Goal: Information Seeking & Learning: Learn about a topic

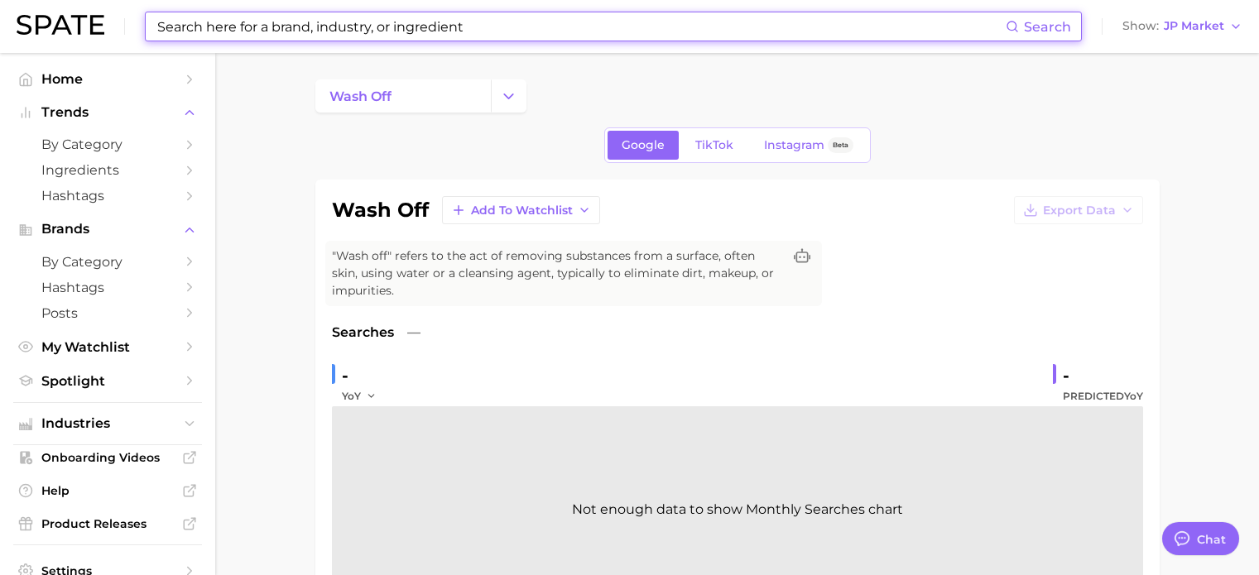
click at [285, 31] on input at bounding box center [581, 26] width 850 height 28
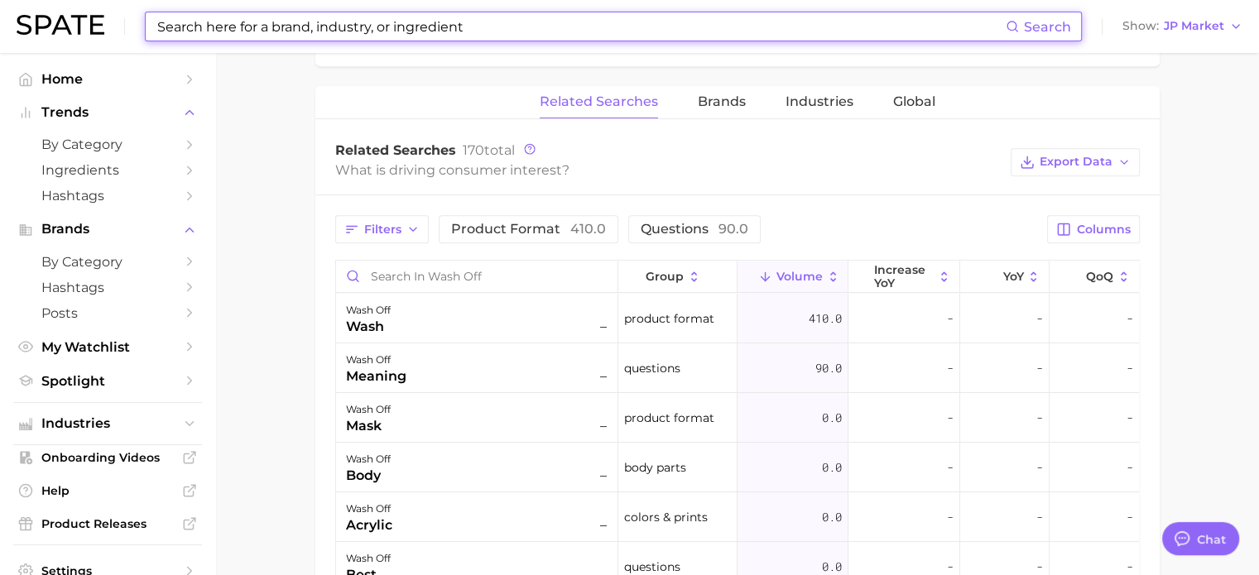
scroll to position [166, 0]
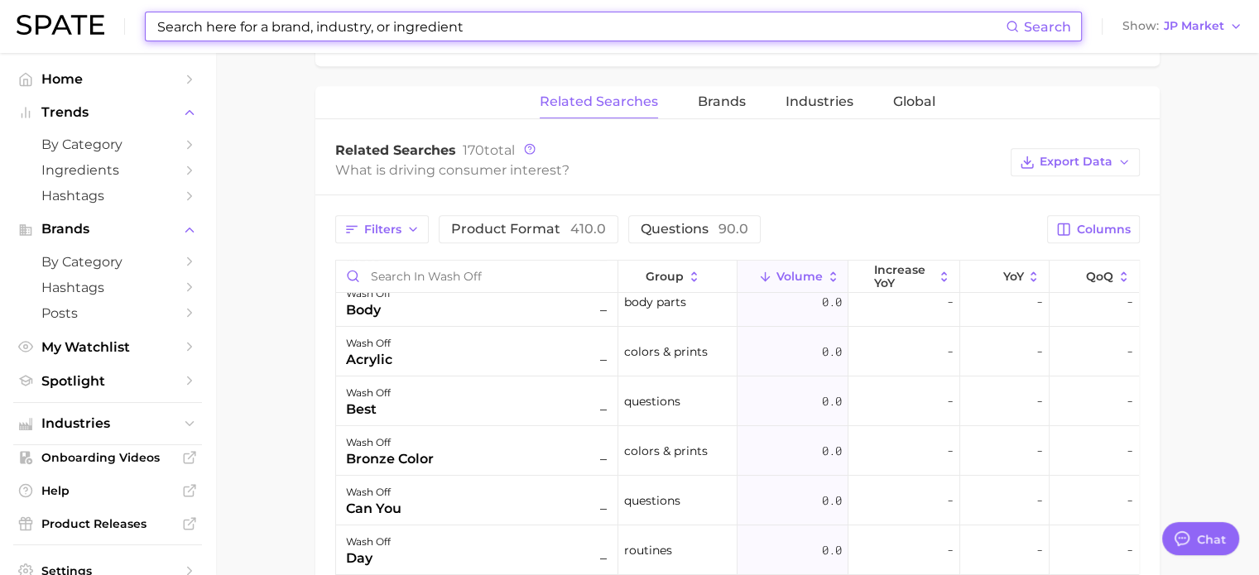
type input "ㅠ"
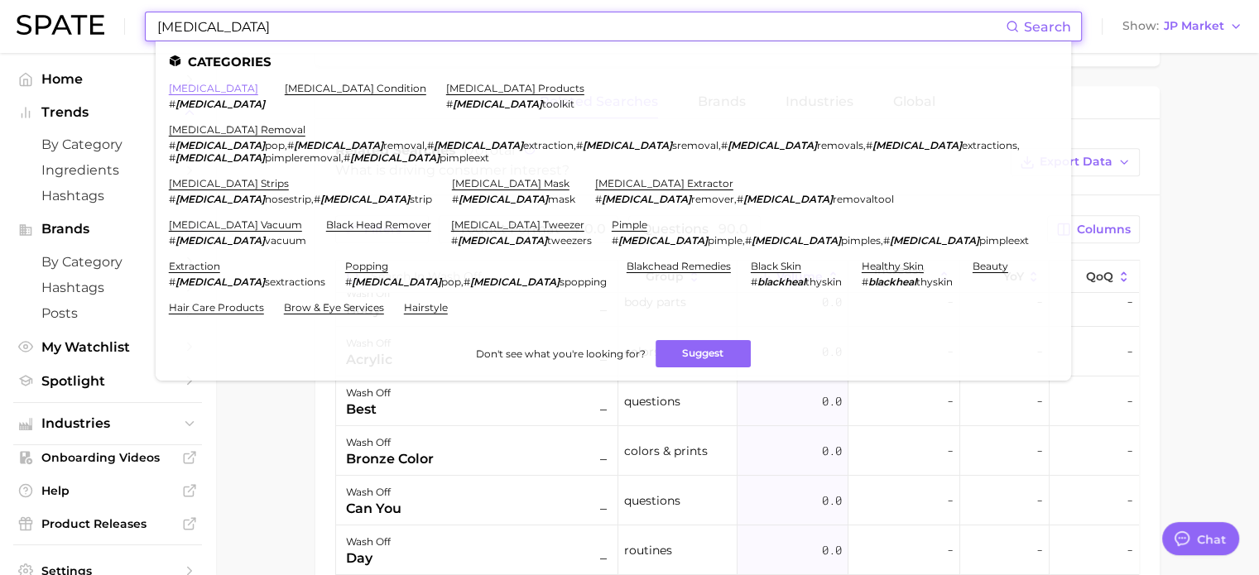
type input "[MEDICAL_DATA]"
click at [208, 89] on link "[MEDICAL_DATA]" at bounding box center [213, 88] width 89 height 12
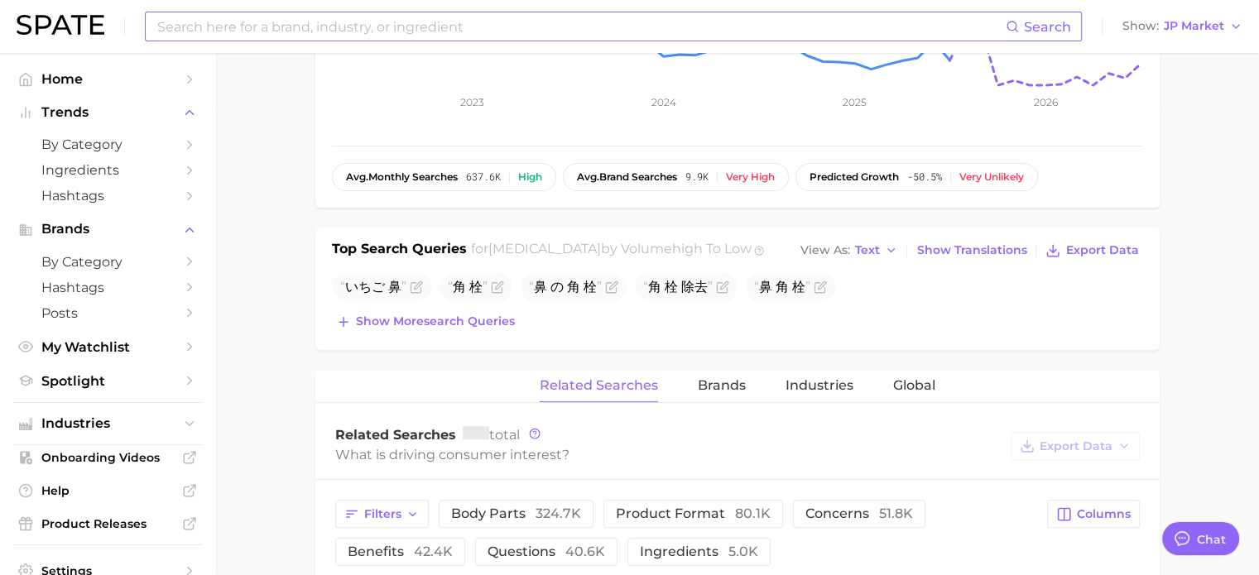
scroll to position [497, 0]
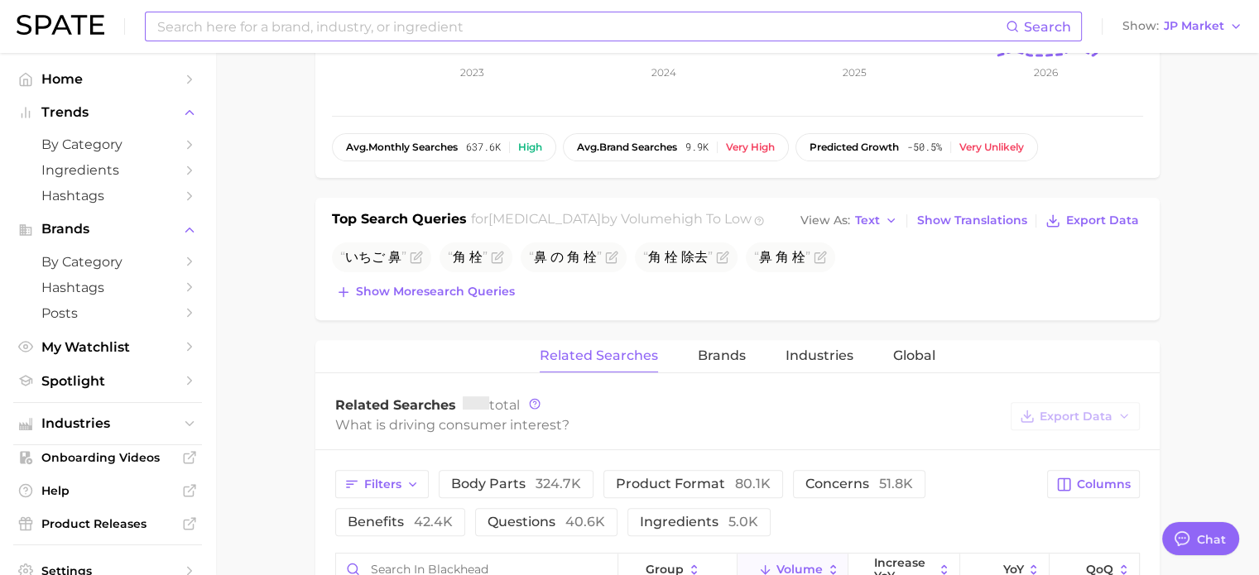
click at [281, 29] on input at bounding box center [581, 26] width 850 height 28
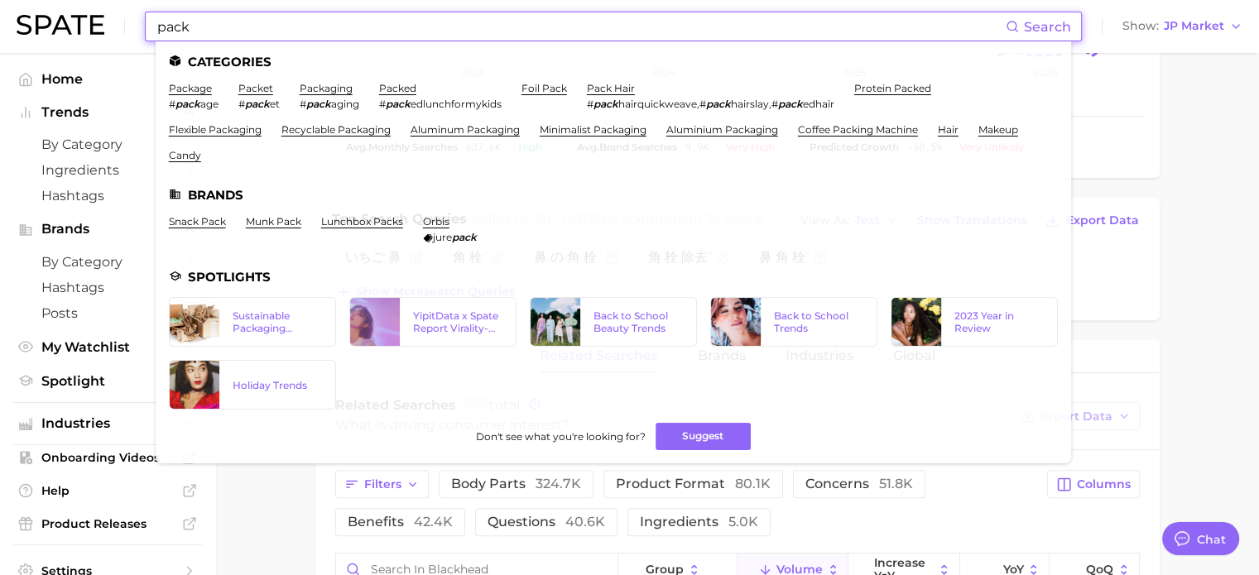
drag, startPoint x: 207, startPoint y: 22, endPoint x: 40, endPoint y: 33, distance: 167.5
click at [67, 31] on div "pack Search Categories package # pack age packet # pack et packaging # pack agi…" at bounding box center [630, 26] width 1226 height 53
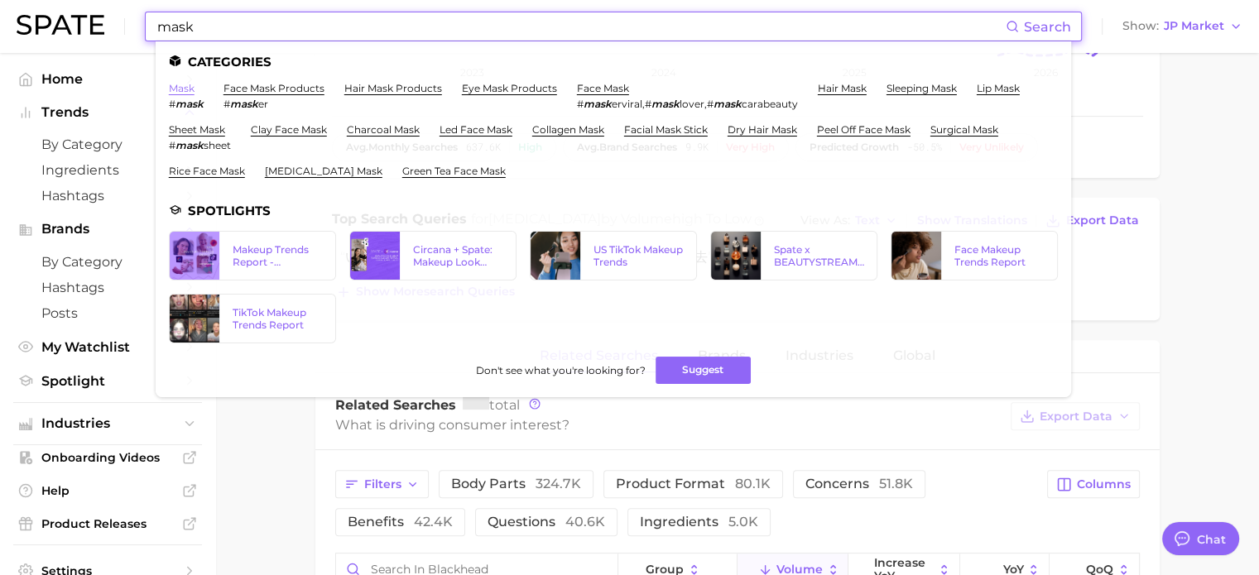
type input "mask"
click at [185, 89] on link "mask" at bounding box center [182, 88] width 26 height 12
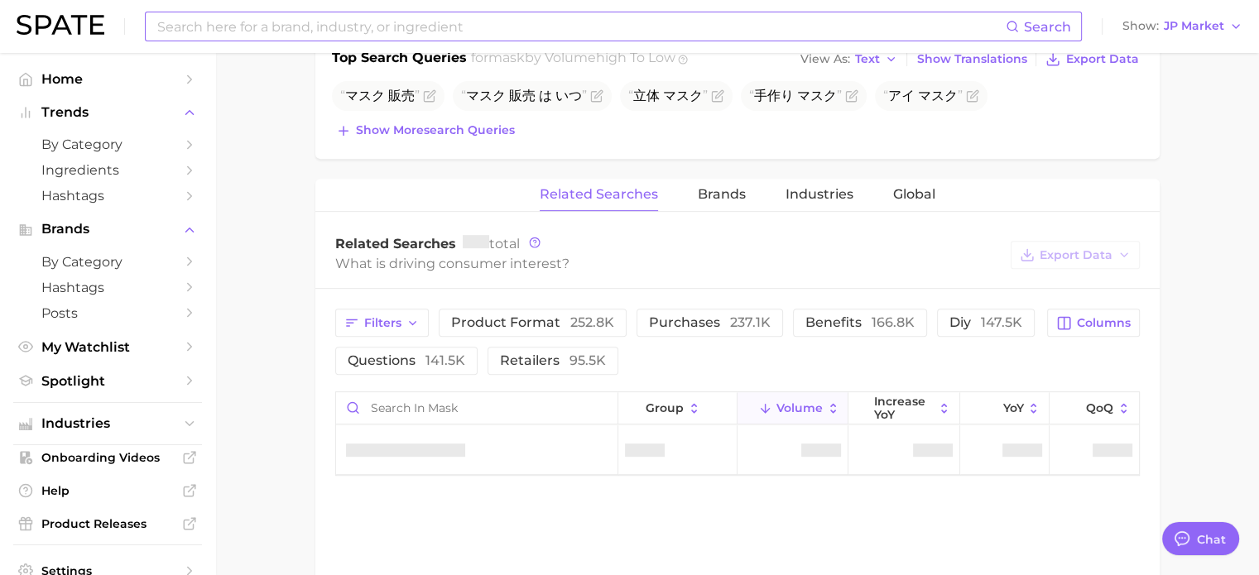
scroll to position [829, 0]
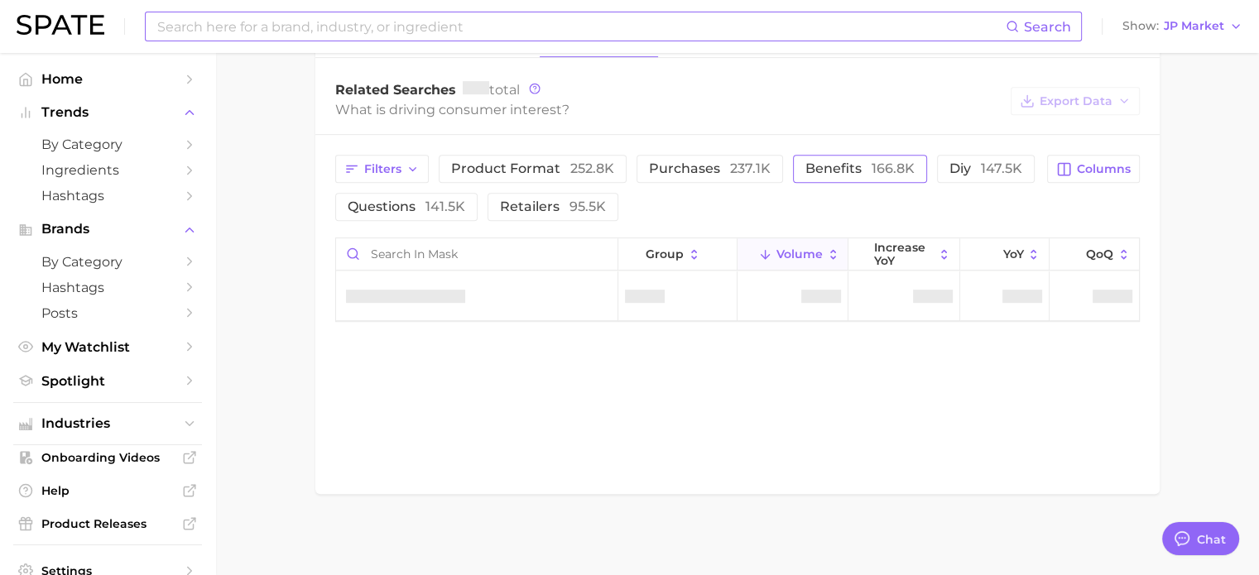
click at [892, 168] on span "166.8k" at bounding box center [892, 169] width 43 height 16
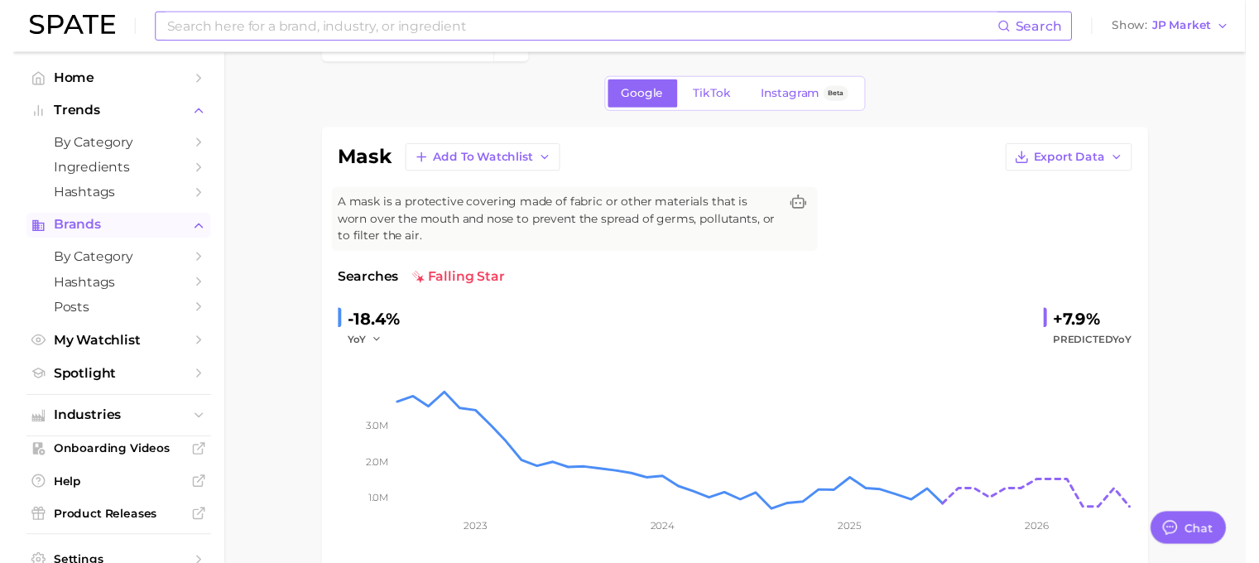
scroll to position [0, 0]
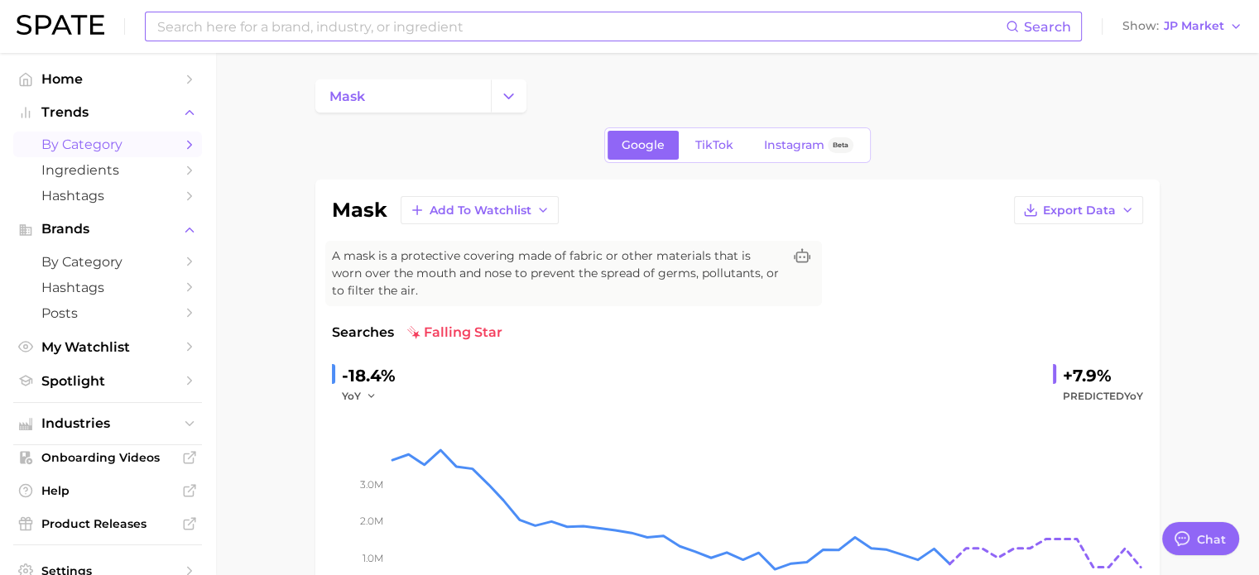
click at [70, 141] on span "by Category" at bounding box center [107, 145] width 132 height 16
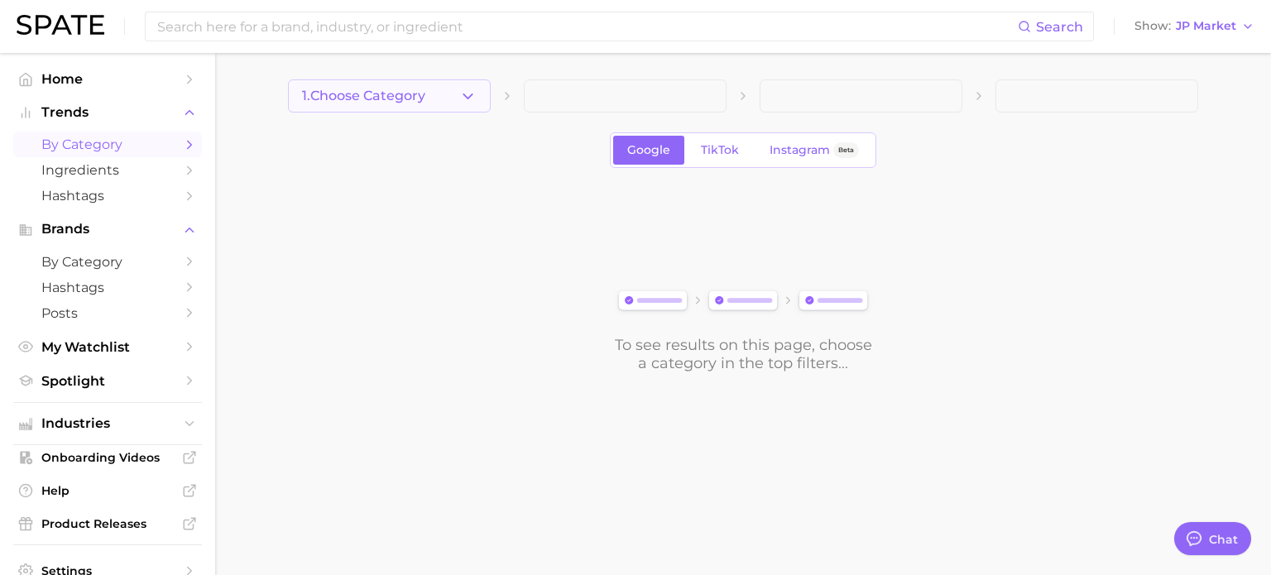
click at [420, 107] on button "1. Choose Category" at bounding box center [389, 95] width 203 height 33
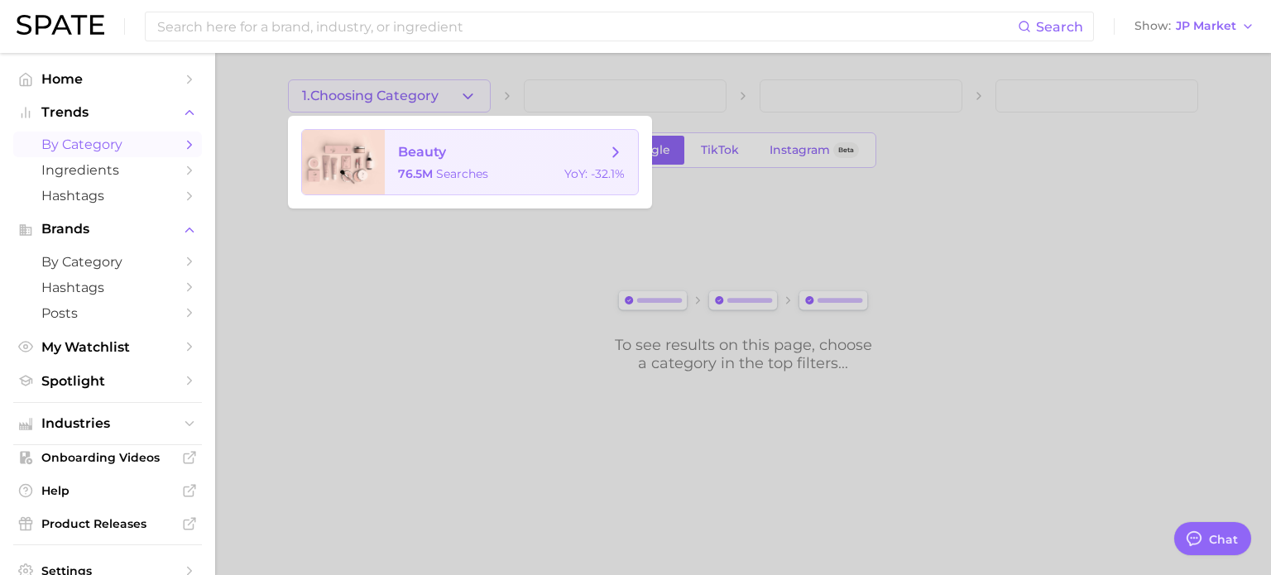
click at [476, 167] on span "searches" at bounding box center [462, 173] width 52 height 15
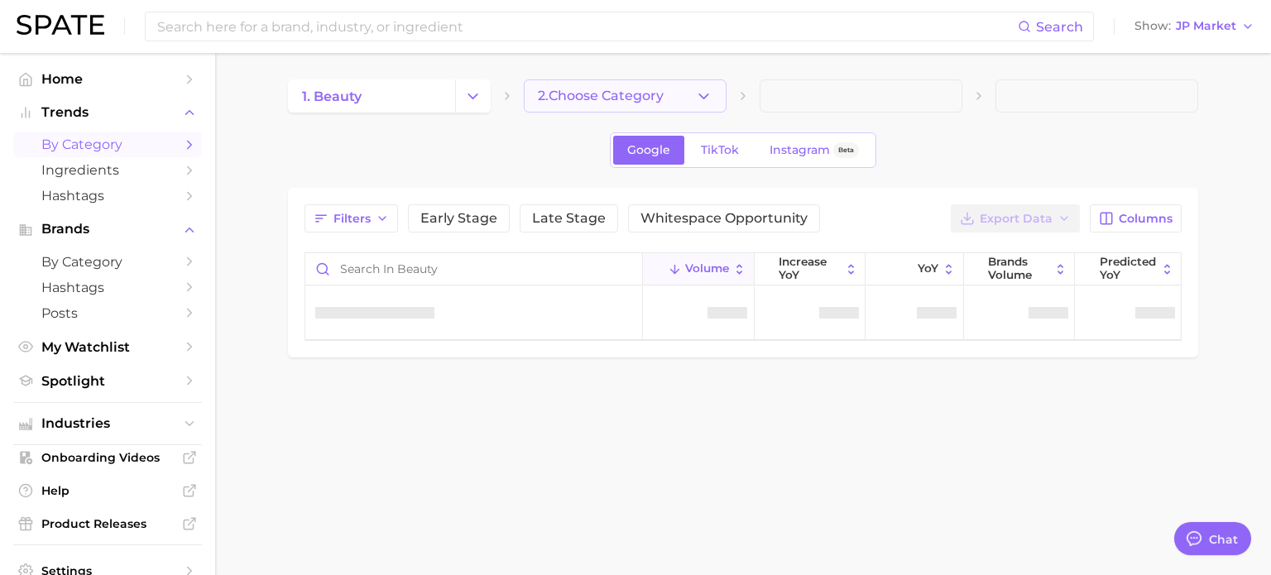
click at [676, 103] on button "2. Choose Category" at bounding box center [625, 95] width 203 height 33
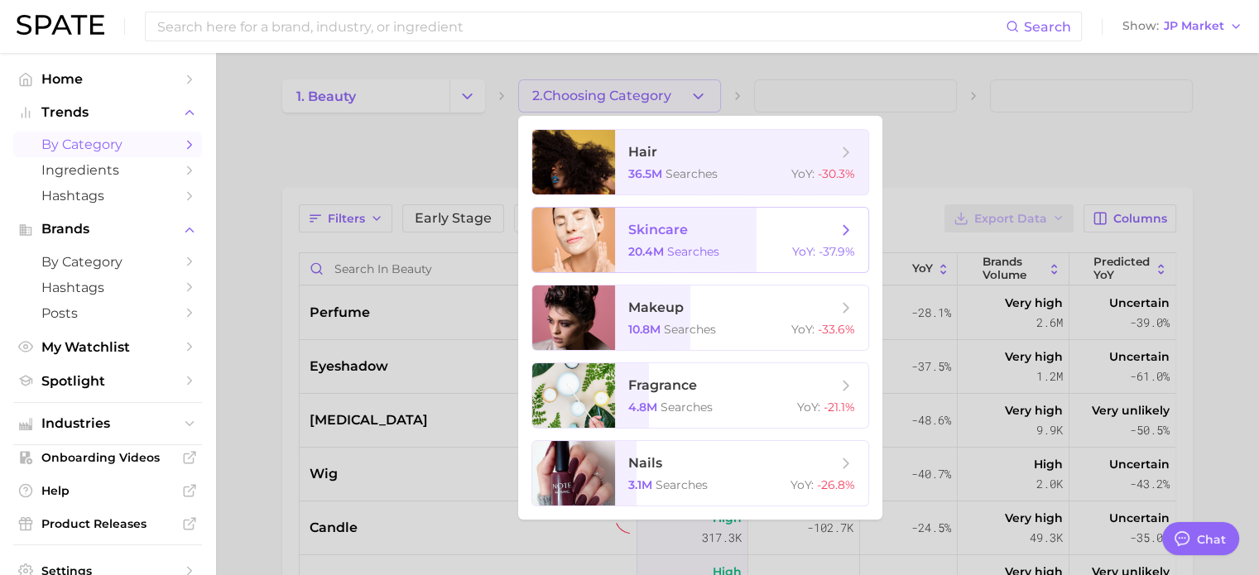
click at [722, 238] on span "skincare" at bounding box center [732, 230] width 209 height 18
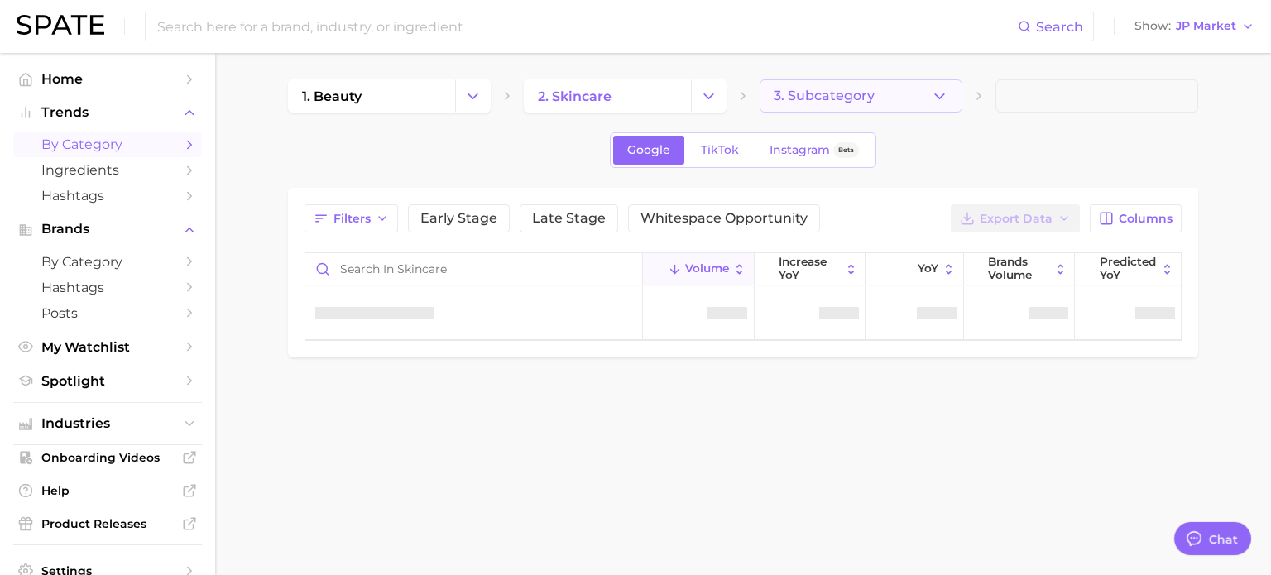
click at [828, 103] on span "3. Subcategory" at bounding box center [824, 96] width 101 height 15
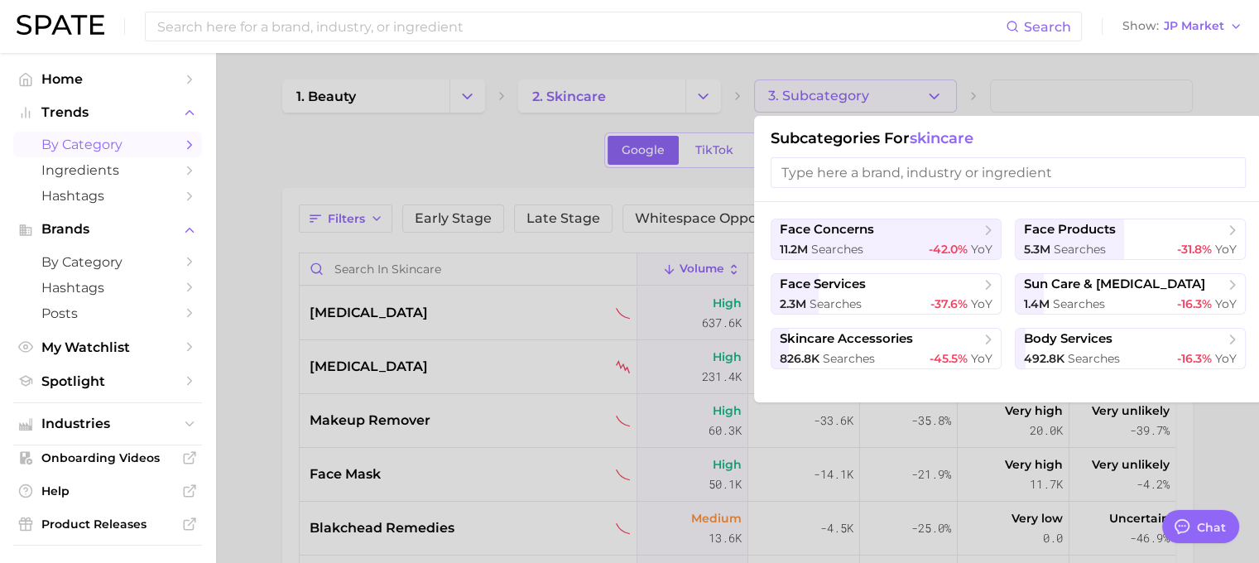
click at [1073, 217] on div "face concerns 11.2m searches -42.0% YoY face products 5.3m searches -31.8% YoY …" at bounding box center [1008, 302] width 508 height 200
click at [1075, 236] on span "face products" at bounding box center [1070, 230] width 92 height 16
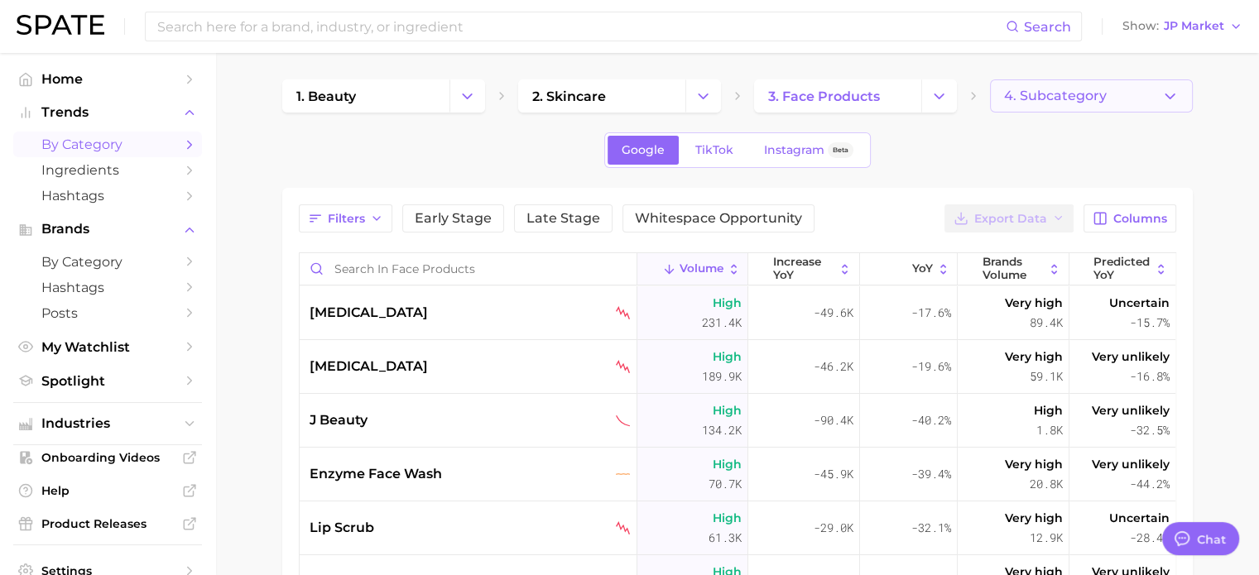
click at [1039, 107] on button "4. Subcategory" at bounding box center [1091, 95] width 203 height 33
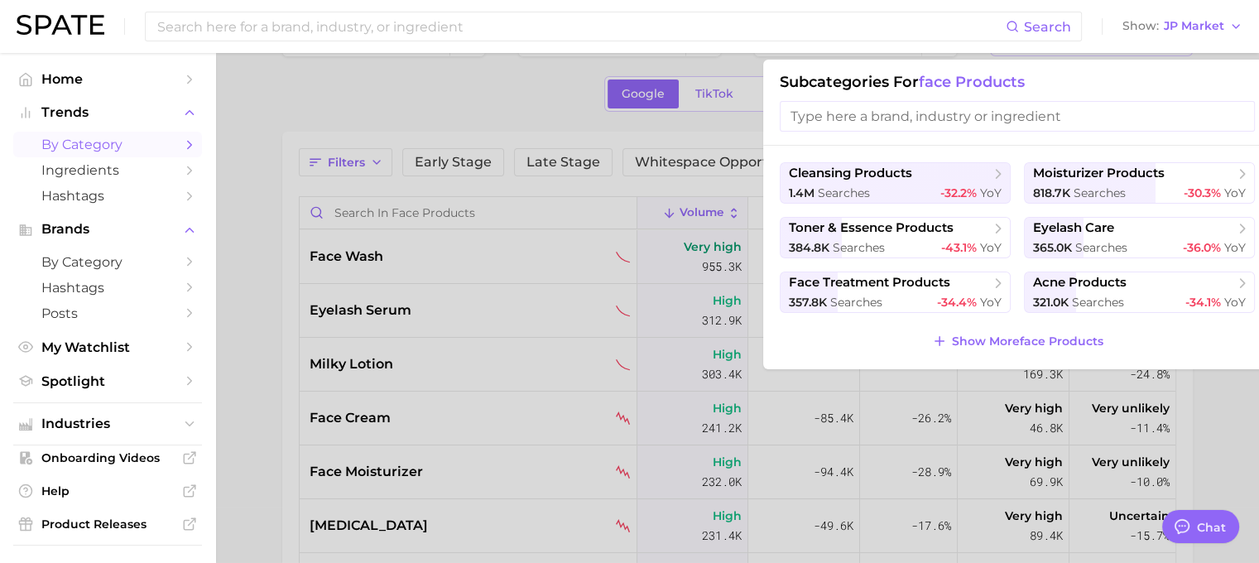
scroll to position [83, 0]
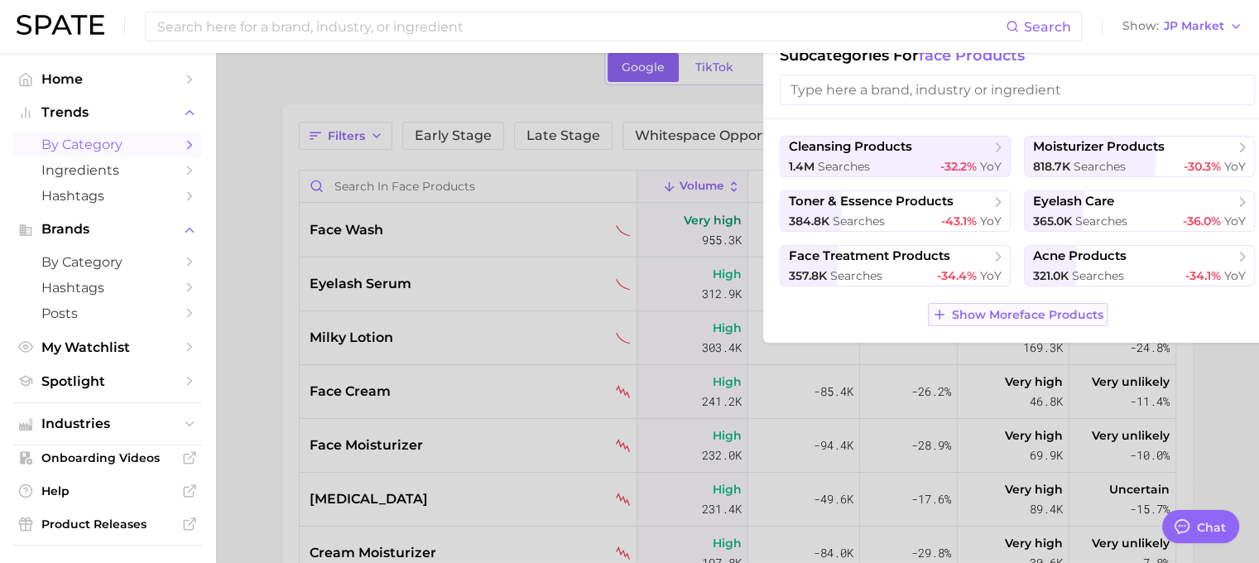
click at [1032, 313] on span "Show More face products" at bounding box center [1027, 315] width 151 height 14
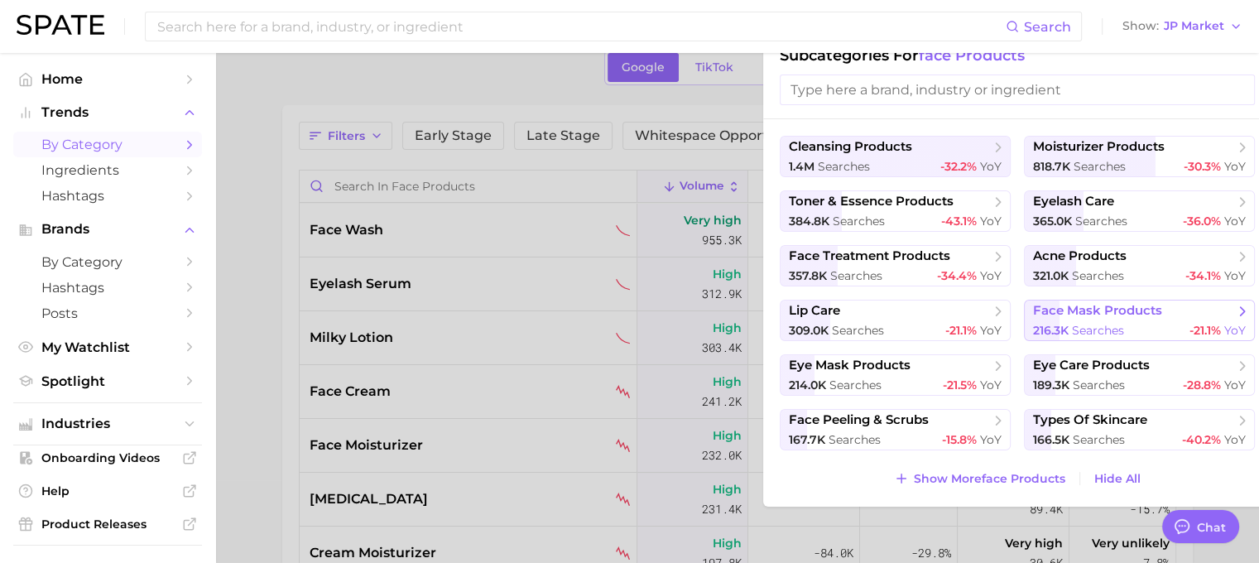
click at [1074, 324] on span "searches" at bounding box center [1098, 330] width 52 height 15
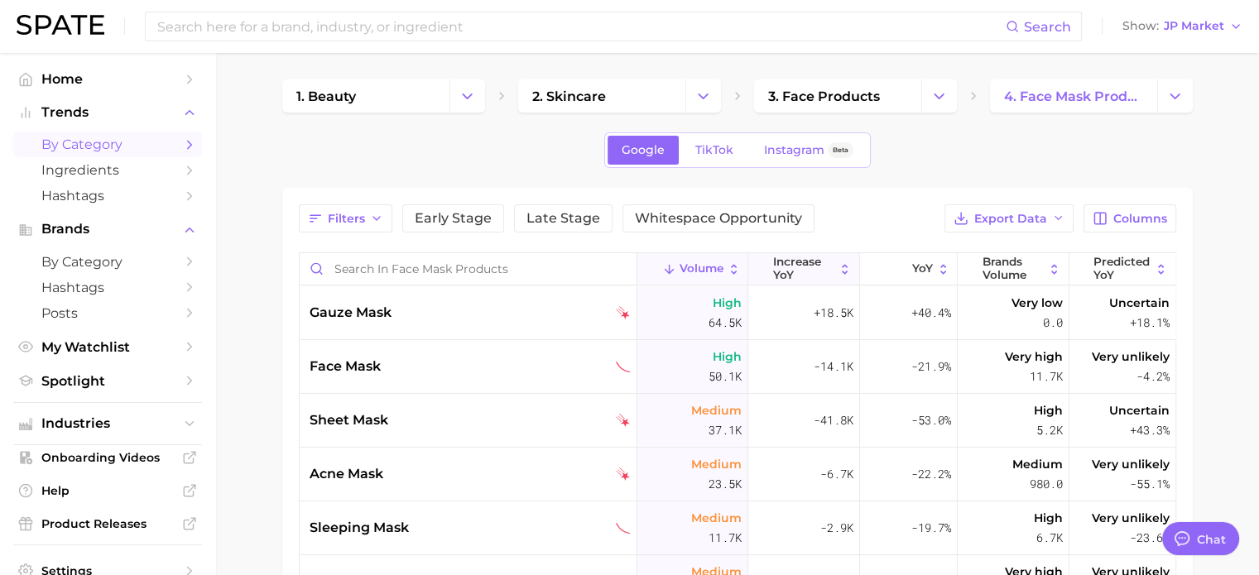
click at [817, 276] on span "increase YoY" at bounding box center [803, 269] width 61 height 26
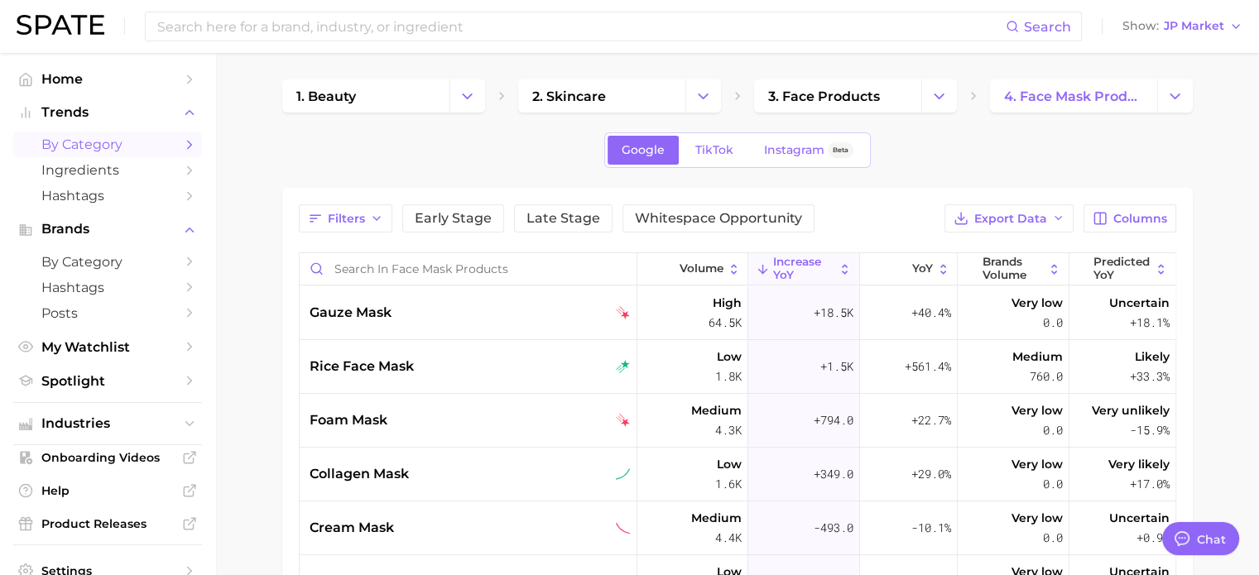
click at [823, 274] on span "increase YoY" at bounding box center [803, 269] width 61 height 26
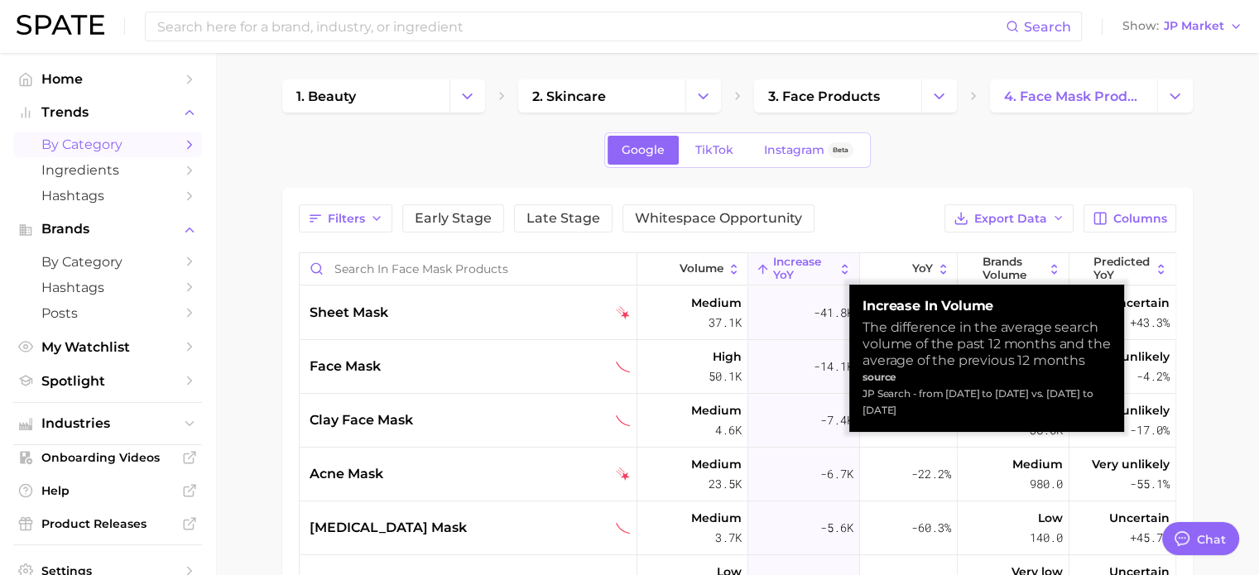
click at [838, 263] on icon at bounding box center [844, 269] width 14 height 14
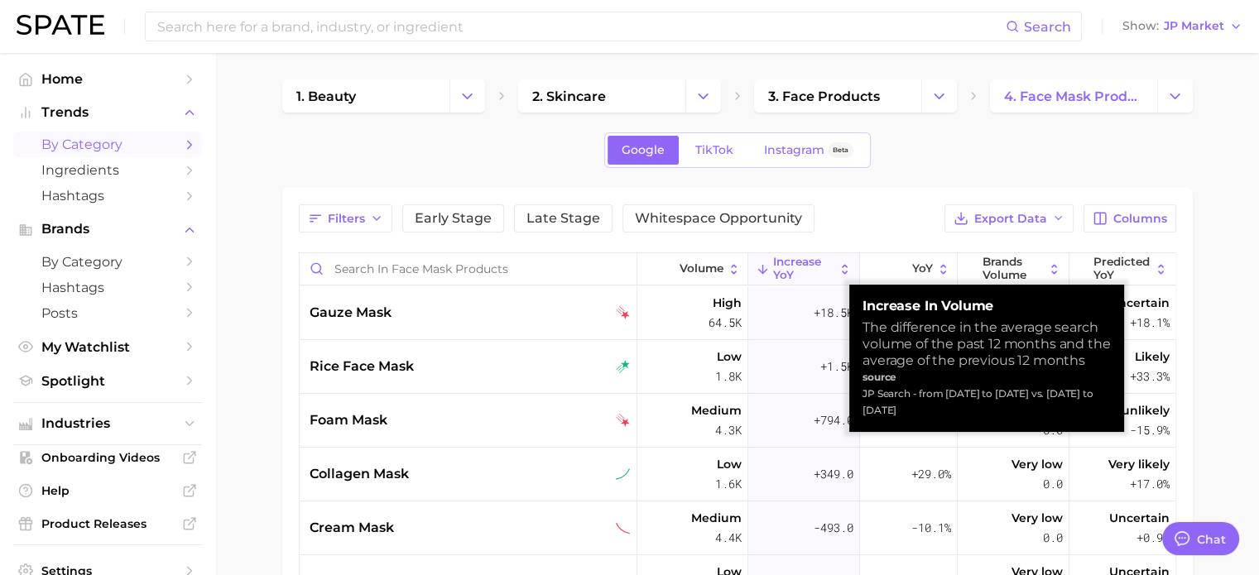
click at [838, 263] on icon at bounding box center [844, 269] width 14 height 14
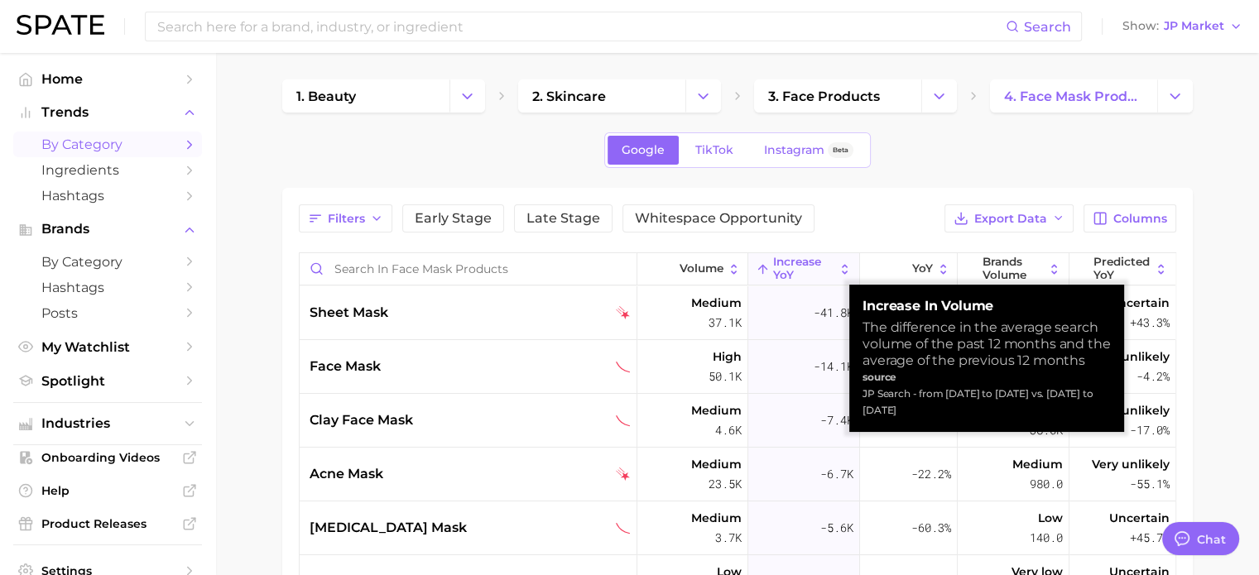
click at [838, 263] on icon at bounding box center [844, 269] width 14 height 14
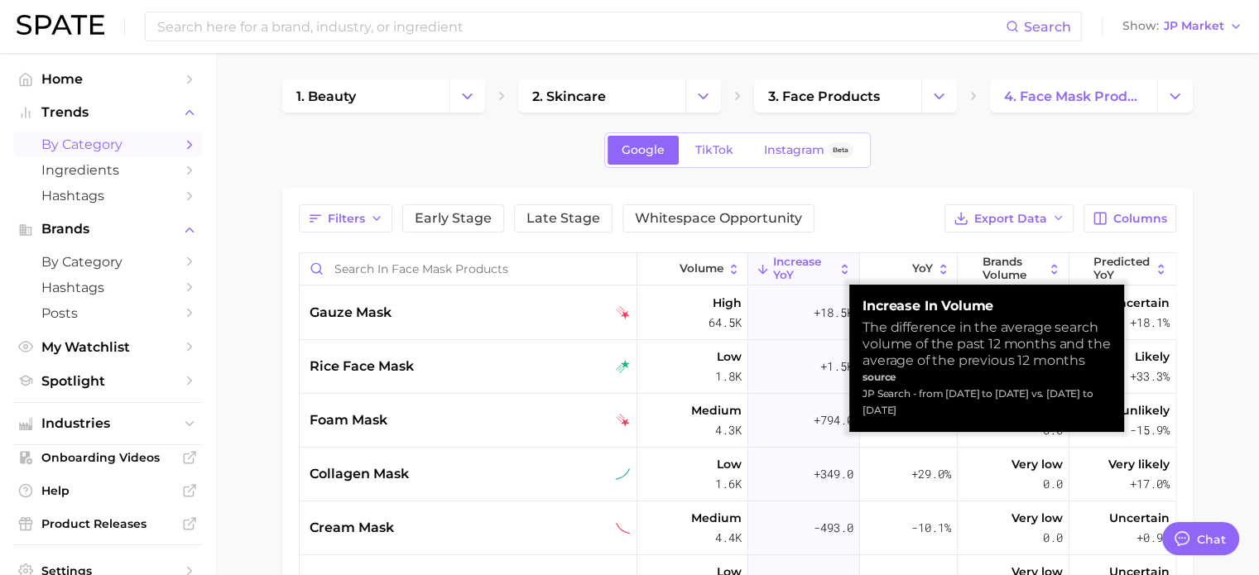
click at [838, 263] on icon at bounding box center [844, 269] width 14 height 14
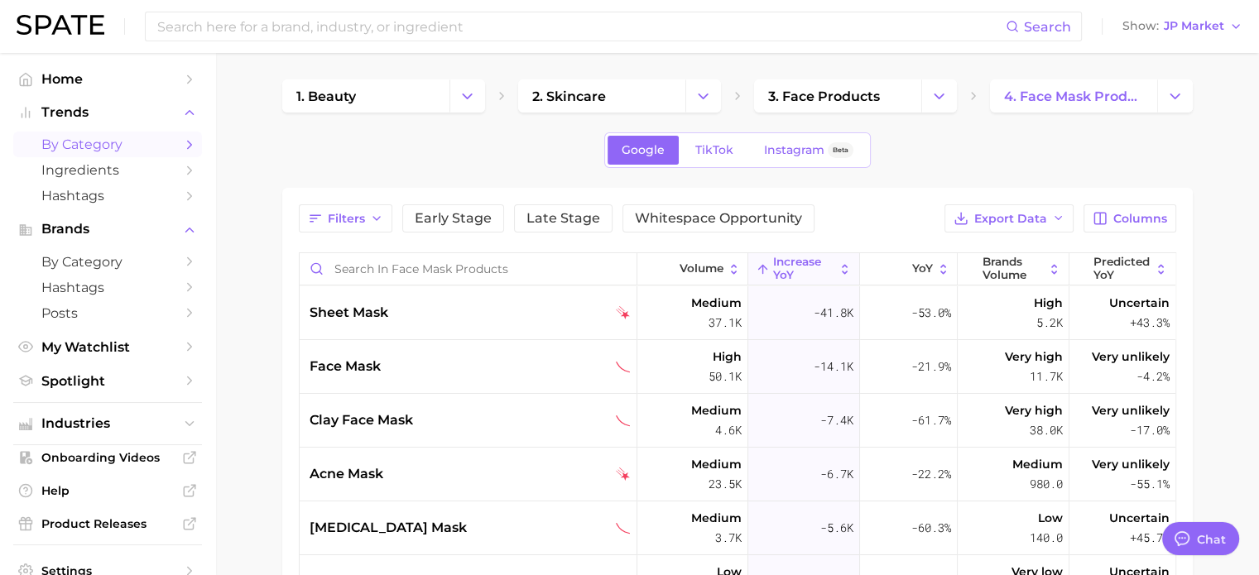
click at [837, 266] on icon at bounding box center [844, 269] width 14 height 14
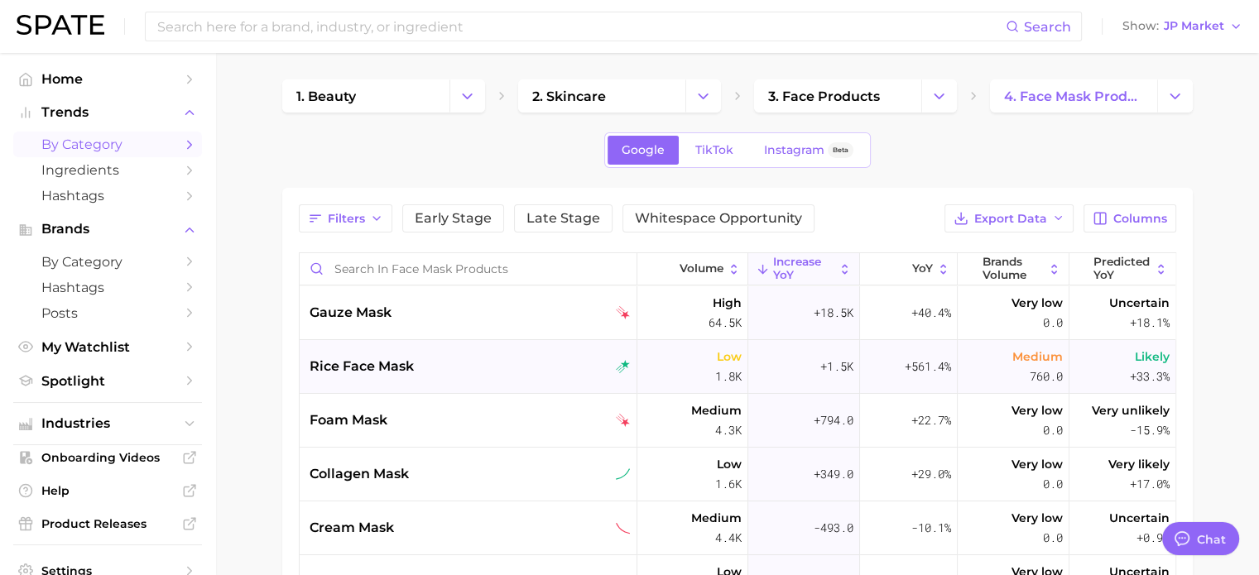
click at [347, 373] on span "rice face mask" at bounding box center [362, 367] width 104 height 20
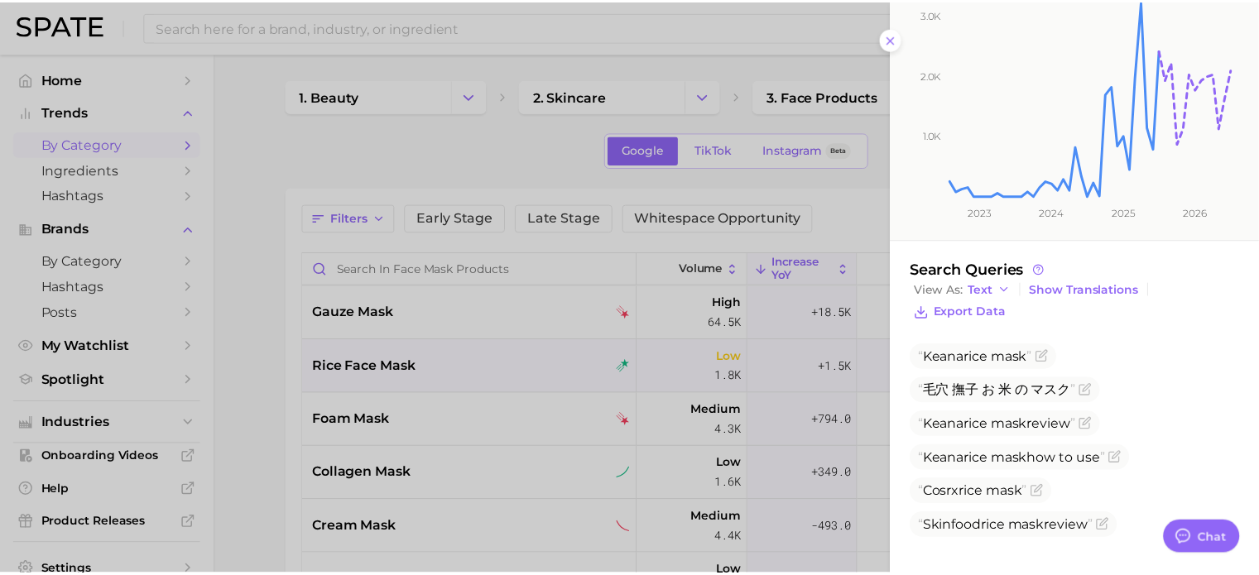
scroll to position [252, 0]
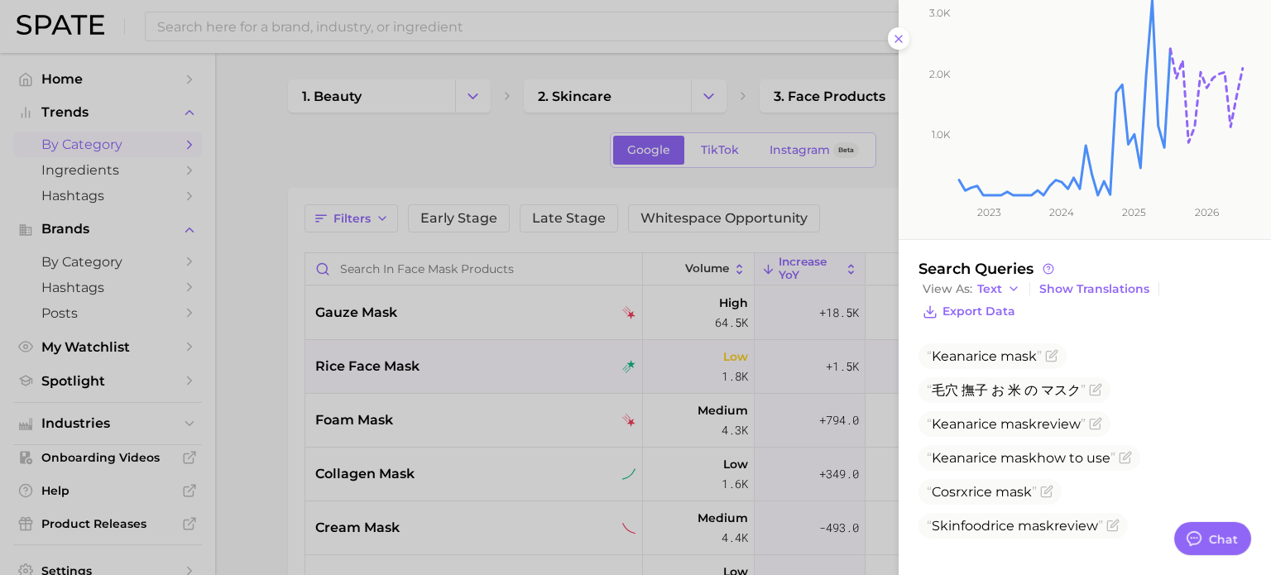
click at [904, 42] on icon "1.0k 2.0k 3.0k 2023 2024 2025 2026" at bounding box center [1072, 97] width 347 height 283
click at [899, 34] on icon "1.0k 2.0k 3.0k 2023 2024 2025 2026" at bounding box center [1072, 97] width 347 height 283
click at [897, 35] on icon at bounding box center [898, 38] width 13 height 13
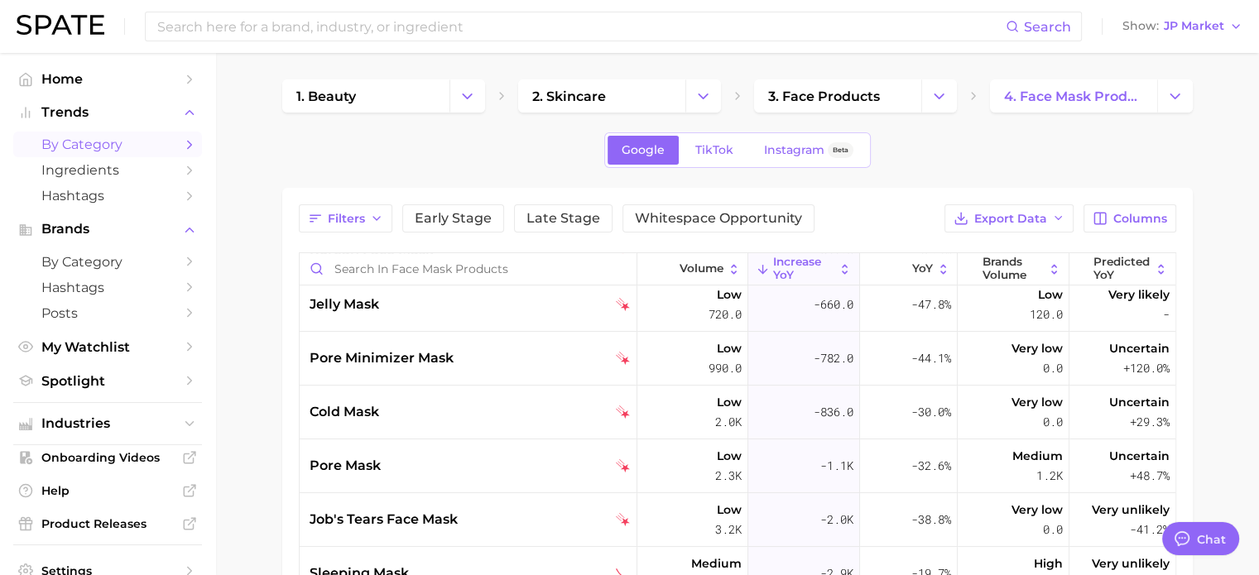
scroll to position [414, 0]
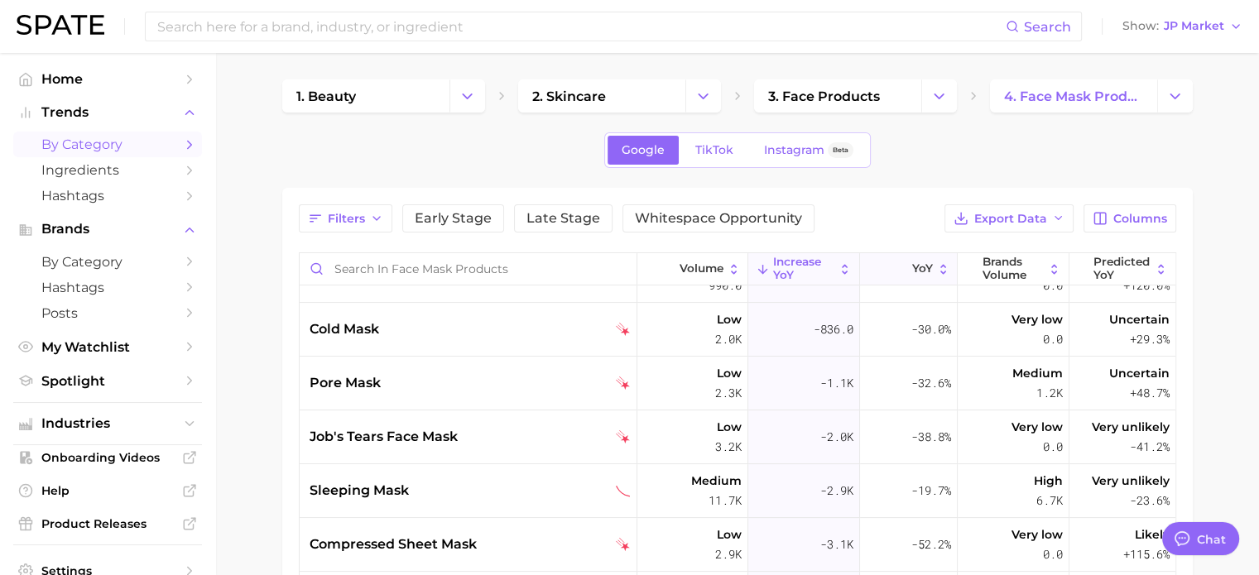
click at [936, 269] on icon at bounding box center [943, 269] width 14 height 14
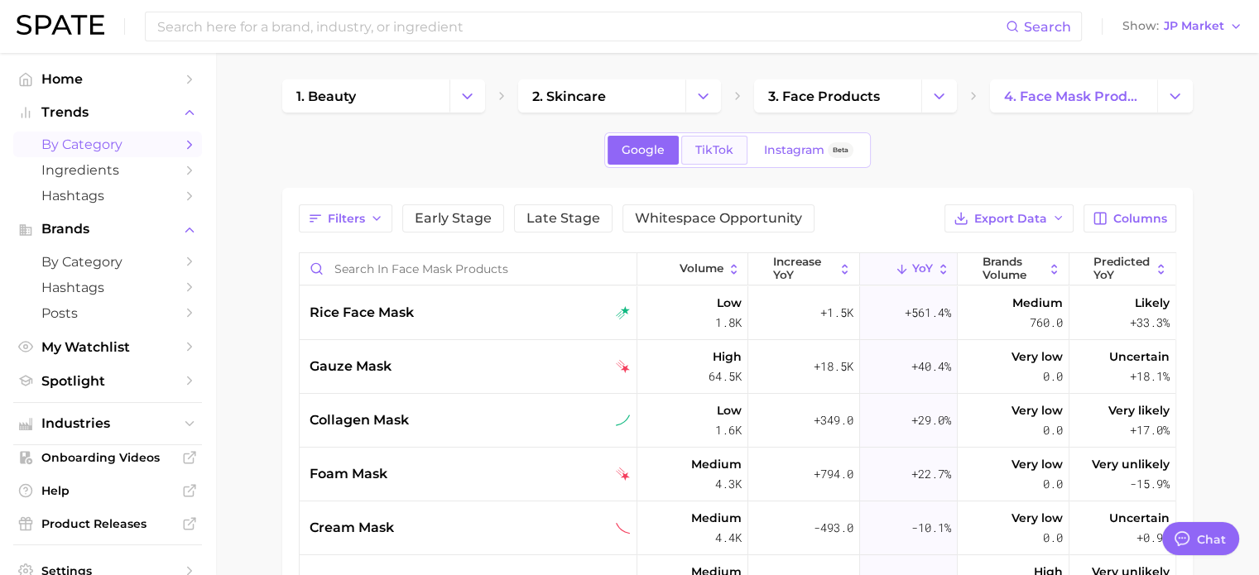
click at [714, 159] on link "TikTok" at bounding box center [714, 150] width 66 height 29
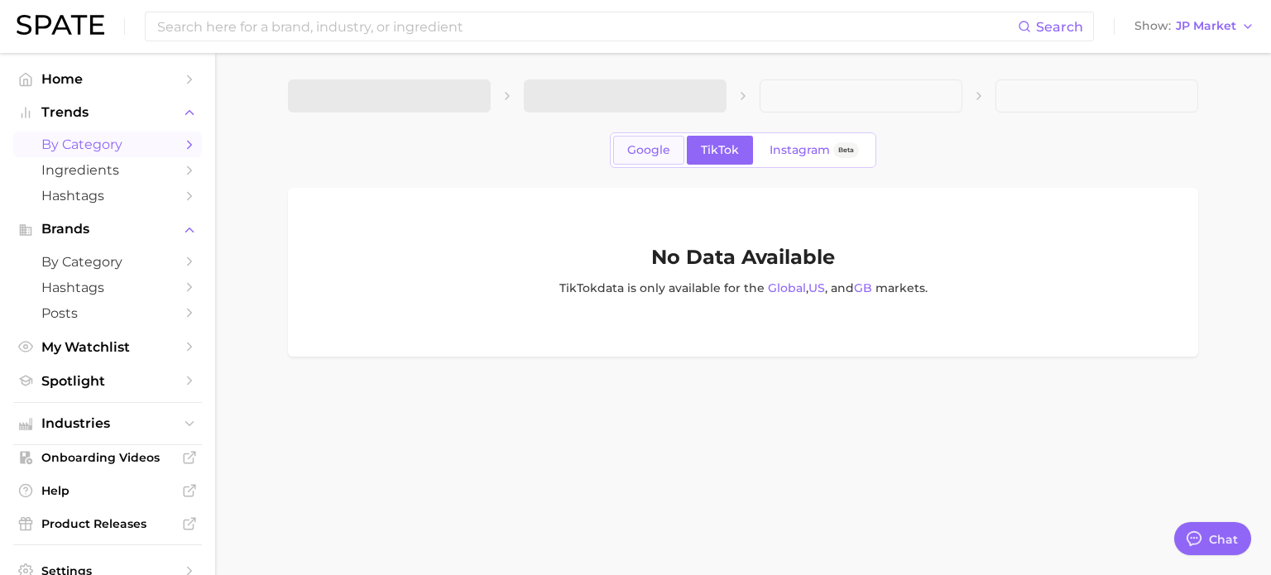
click at [632, 154] on span "Google" at bounding box center [648, 150] width 43 height 14
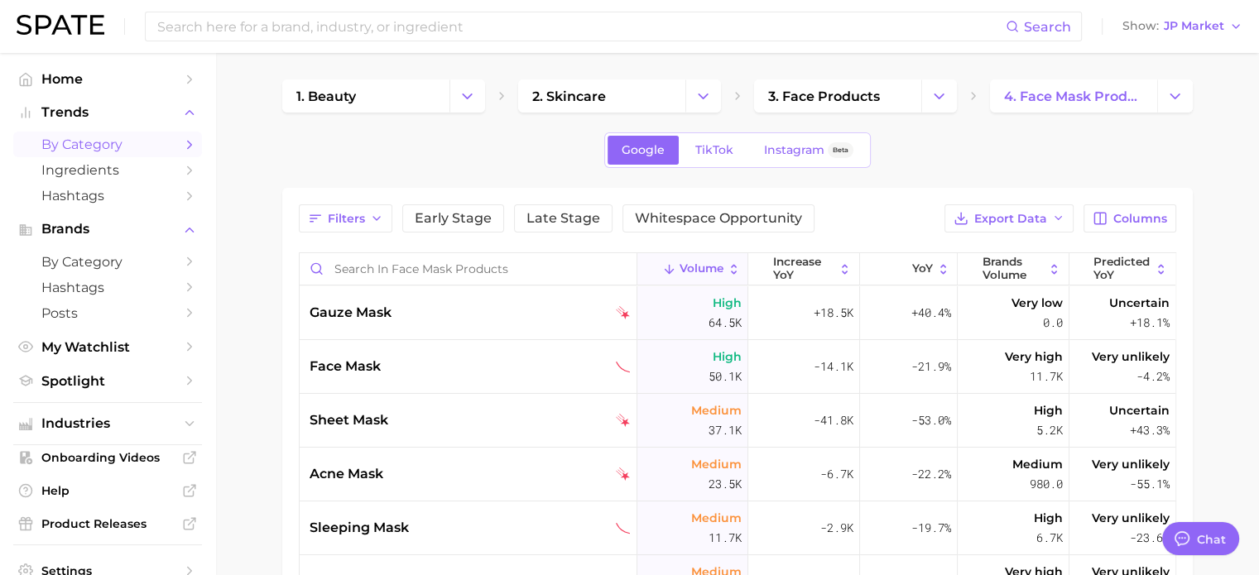
click at [1121, 65] on main "1. beauty 2. skincare 3. face products 4. face mask products Google TikTok Inst…" at bounding box center [737, 490] width 1044 height 874
click at [1185, 98] on button "Change Category" at bounding box center [1175, 95] width 36 height 33
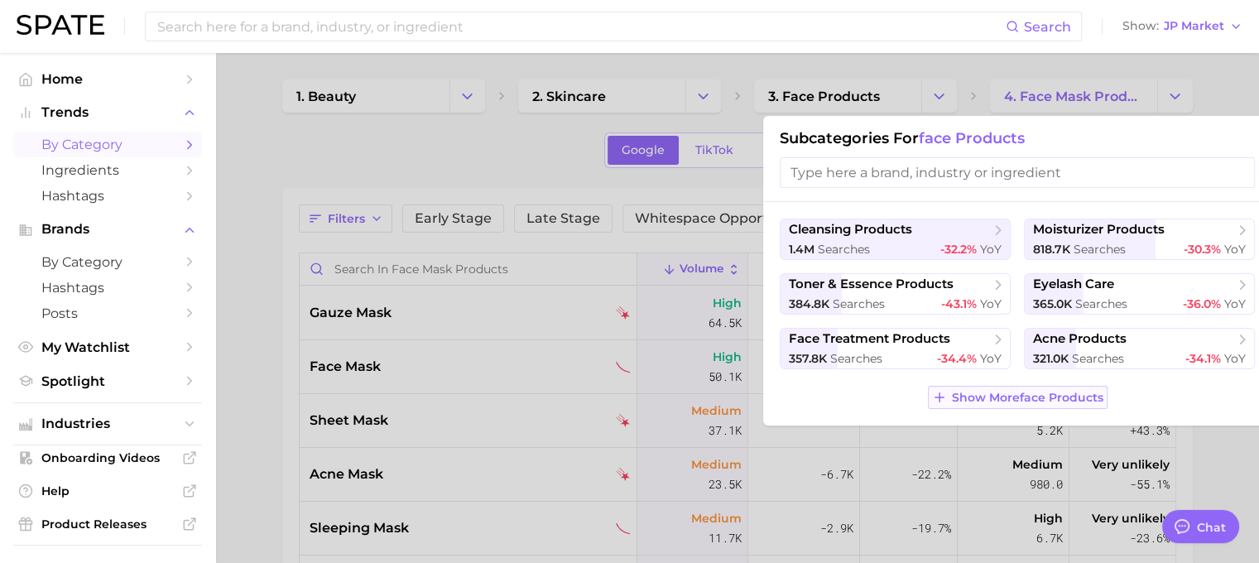
click at [1029, 399] on span "Show More face products" at bounding box center [1027, 398] width 151 height 14
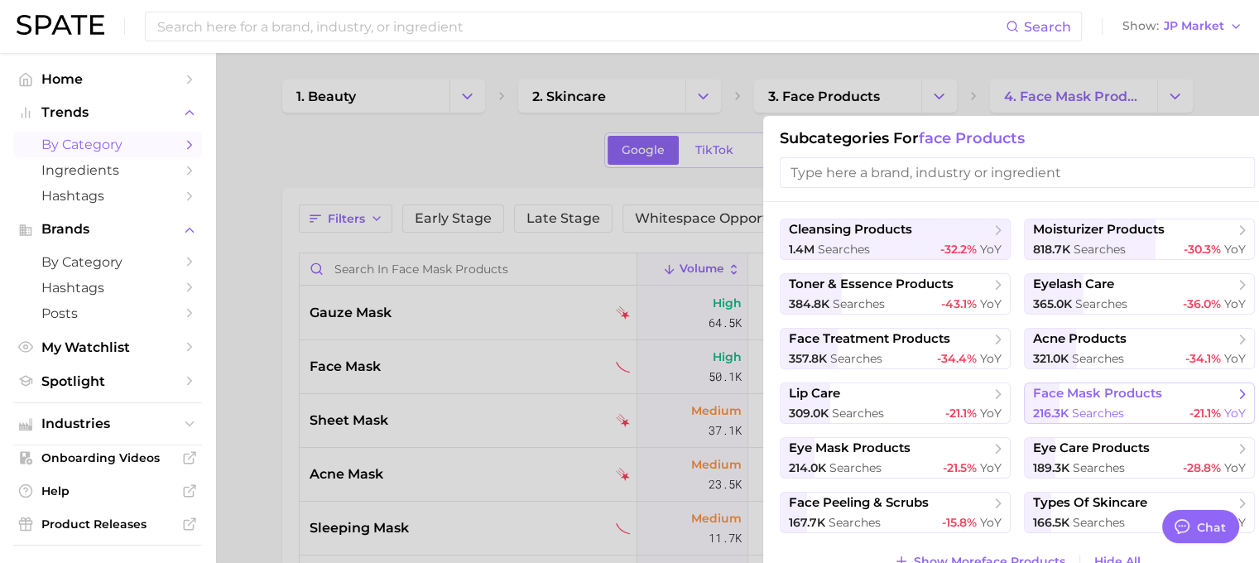
click at [1241, 393] on polyline at bounding box center [1242, 394] width 4 height 8
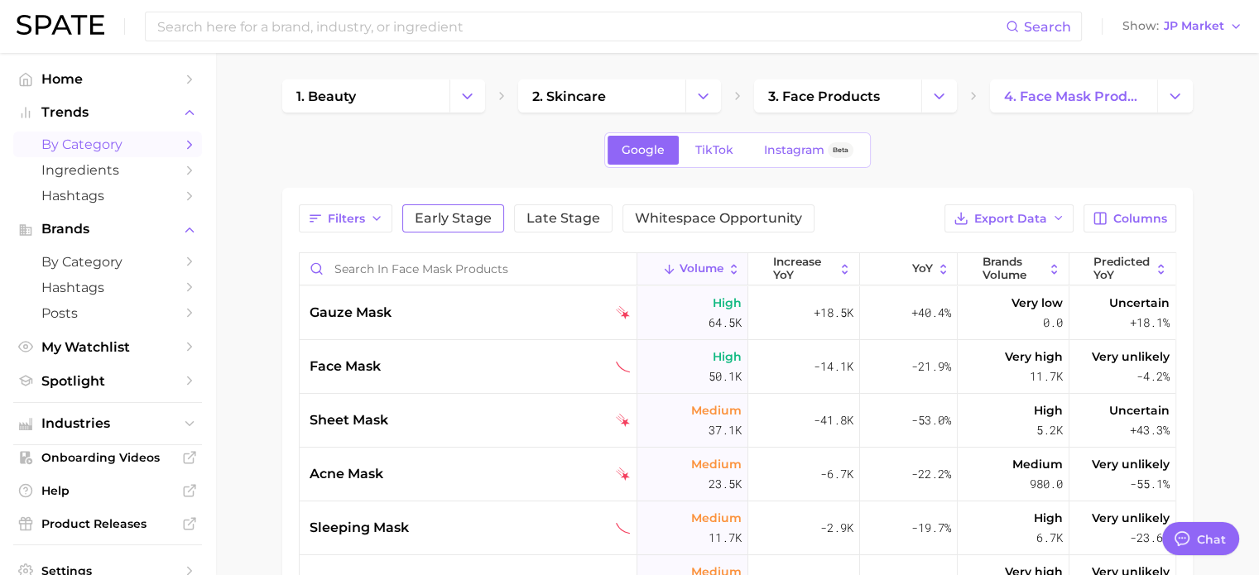
click at [441, 223] on span "Early Stage" at bounding box center [453, 218] width 77 height 13
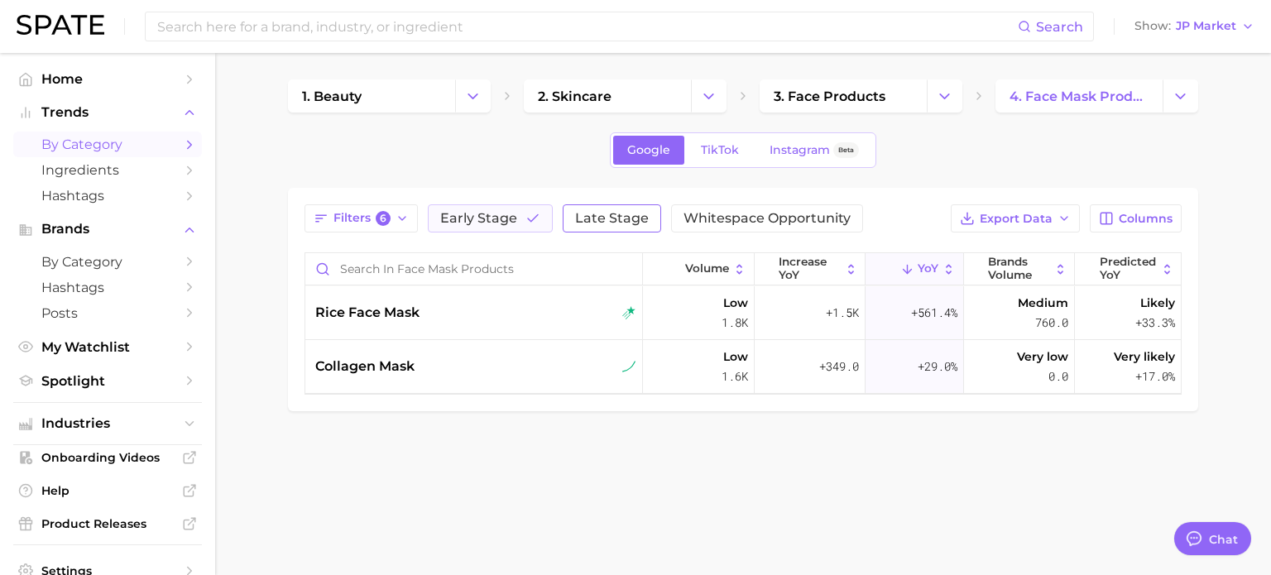
click at [599, 208] on button "Late Stage" at bounding box center [612, 218] width 98 height 28
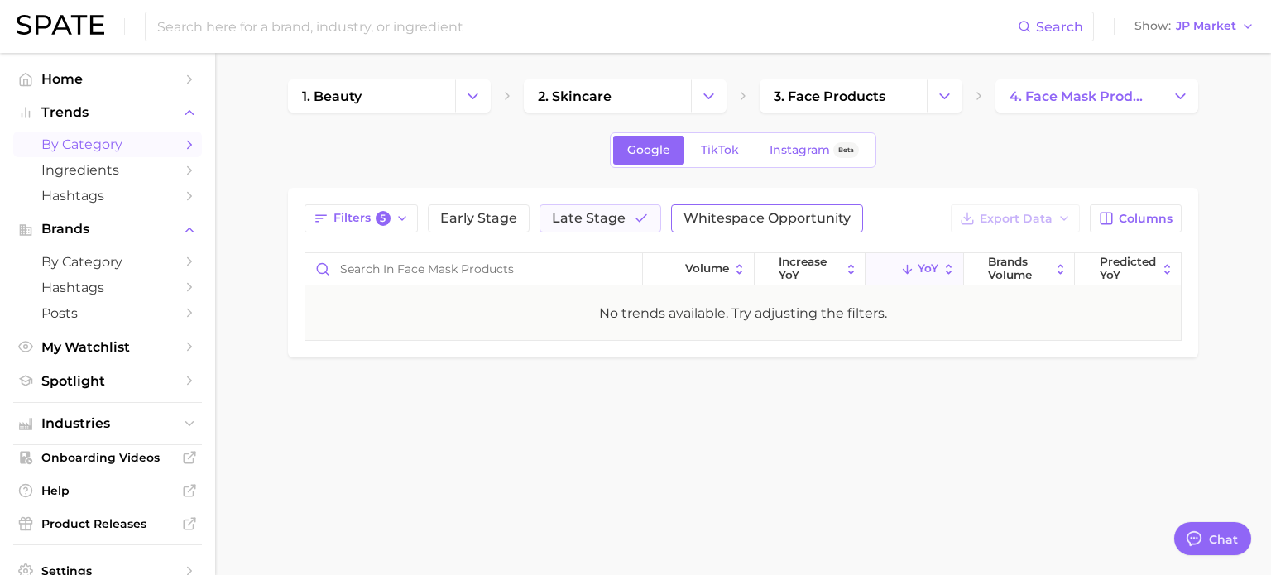
click at [794, 217] on span "Whitespace Opportunity" at bounding box center [767, 218] width 167 height 13
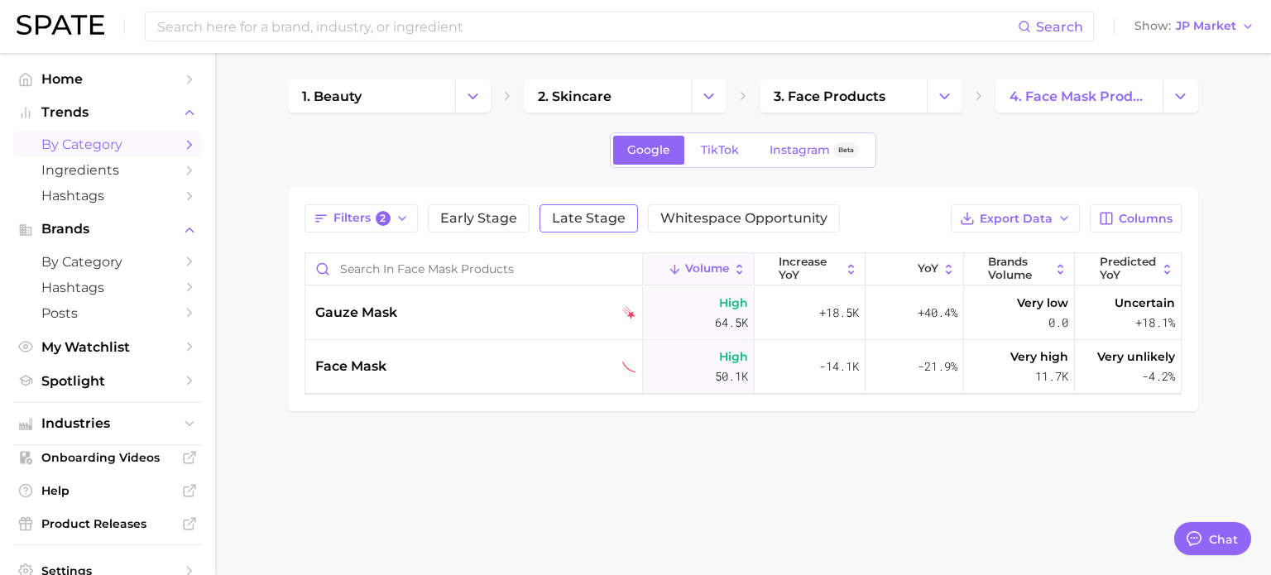
click at [595, 218] on span "Late Stage" at bounding box center [589, 218] width 74 height 13
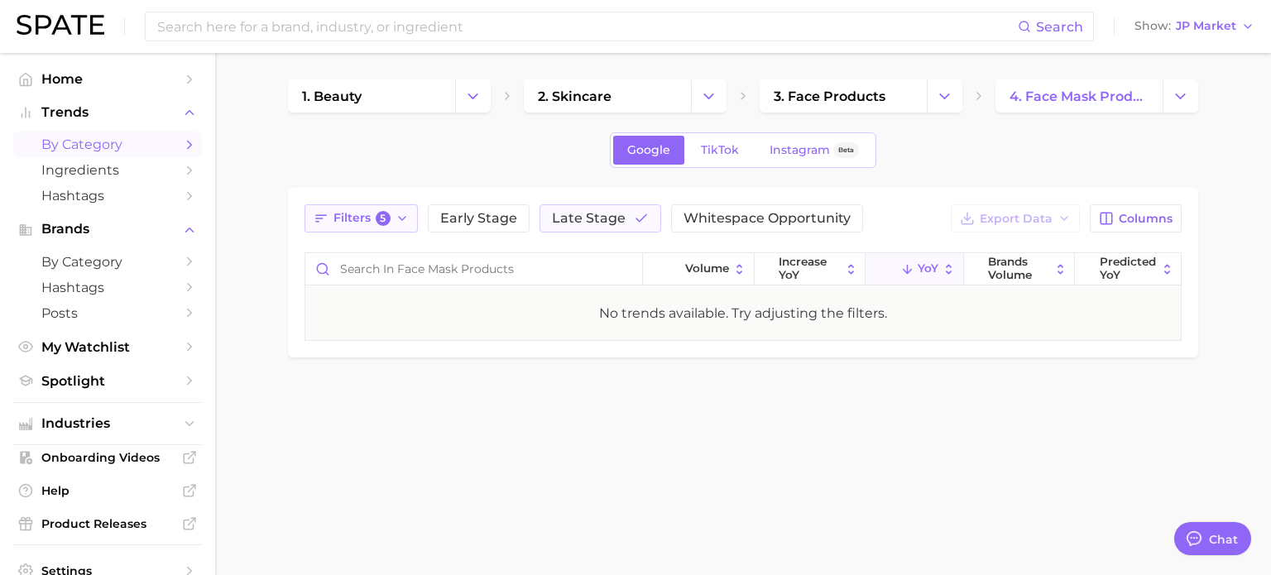
click at [344, 214] on span "Filters 5" at bounding box center [362, 218] width 57 height 15
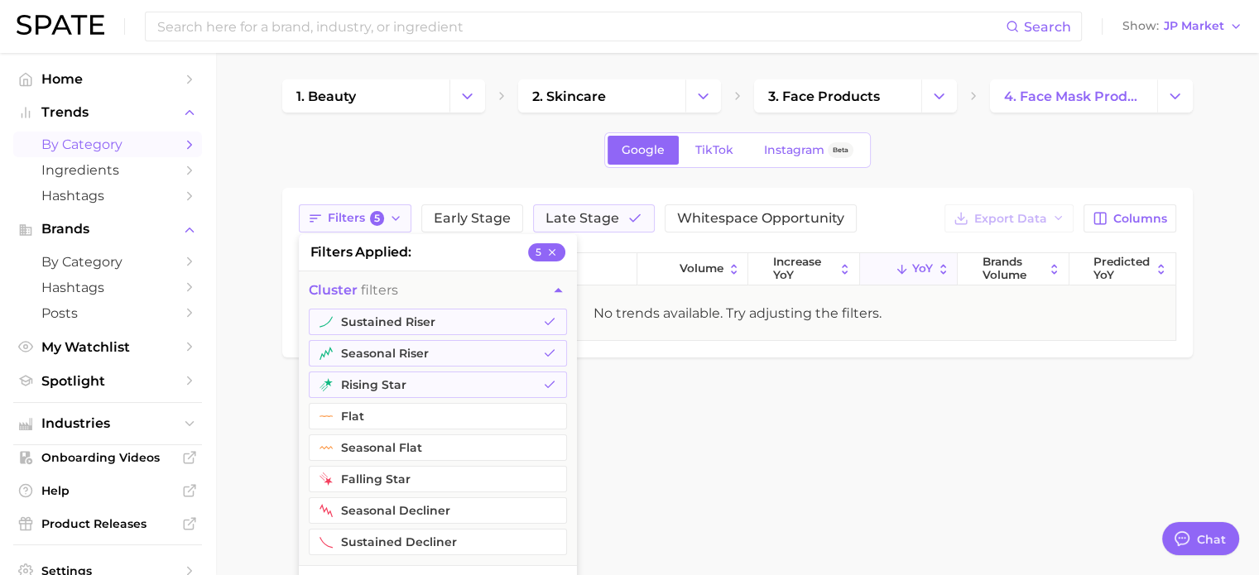
click at [345, 214] on span "Filters 5" at bounding box center [356, 218] width 57 height 15
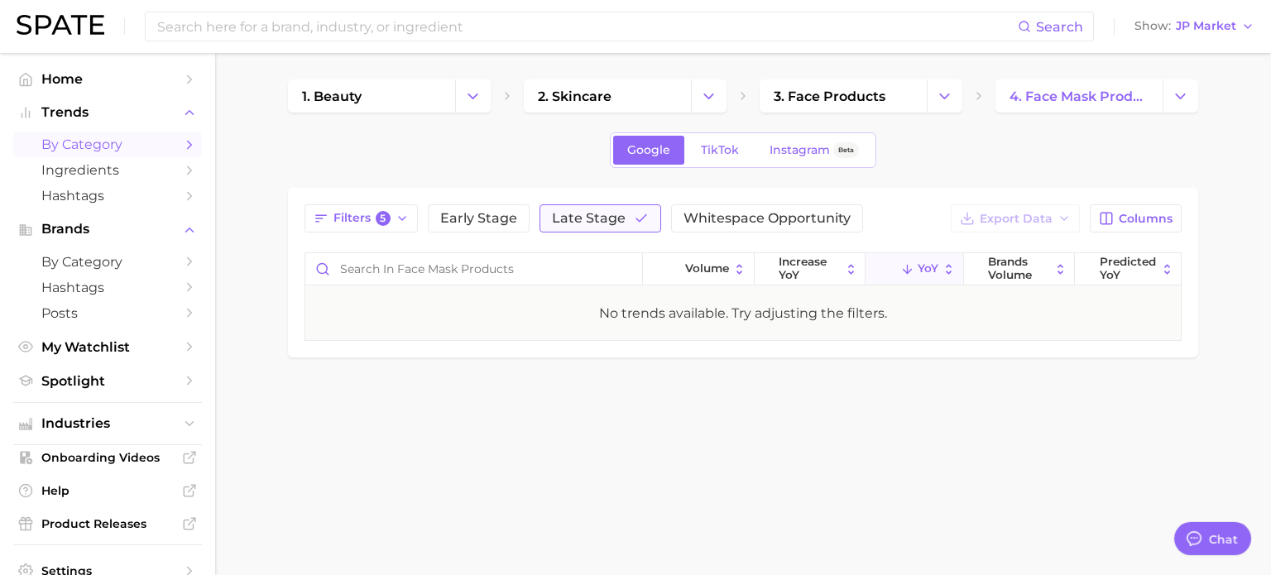
click at [593, 222] on span "Late Stage" at bounding box center [589, 218] width 74 height 13
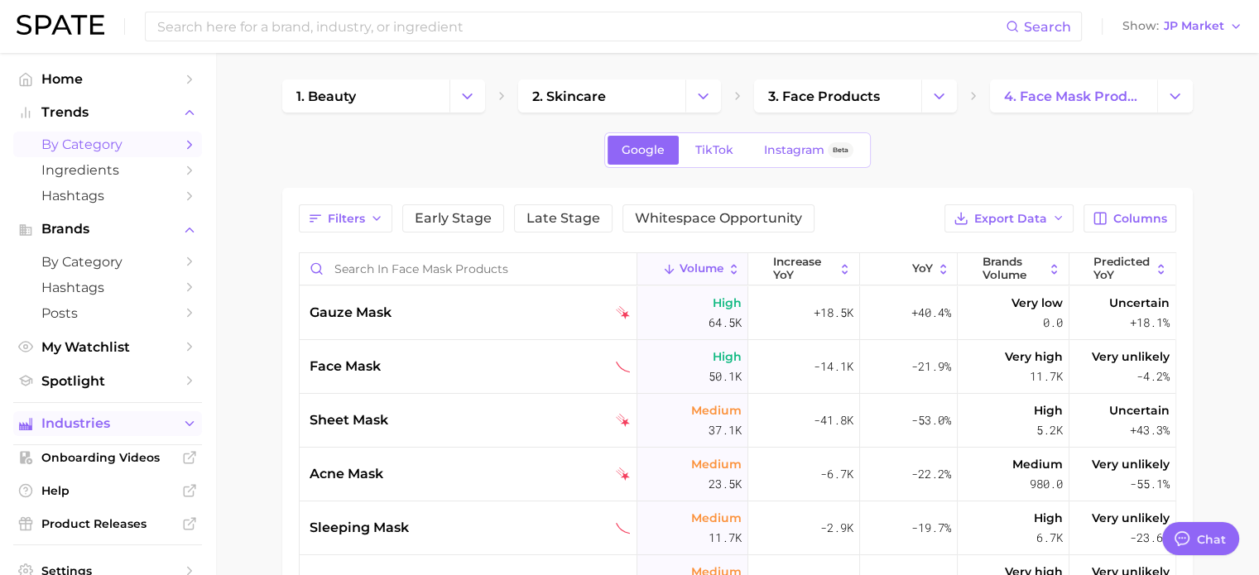
click at [182, 420] on icon "Sidebar" at bounding box center [189, 423] width 15 height 15
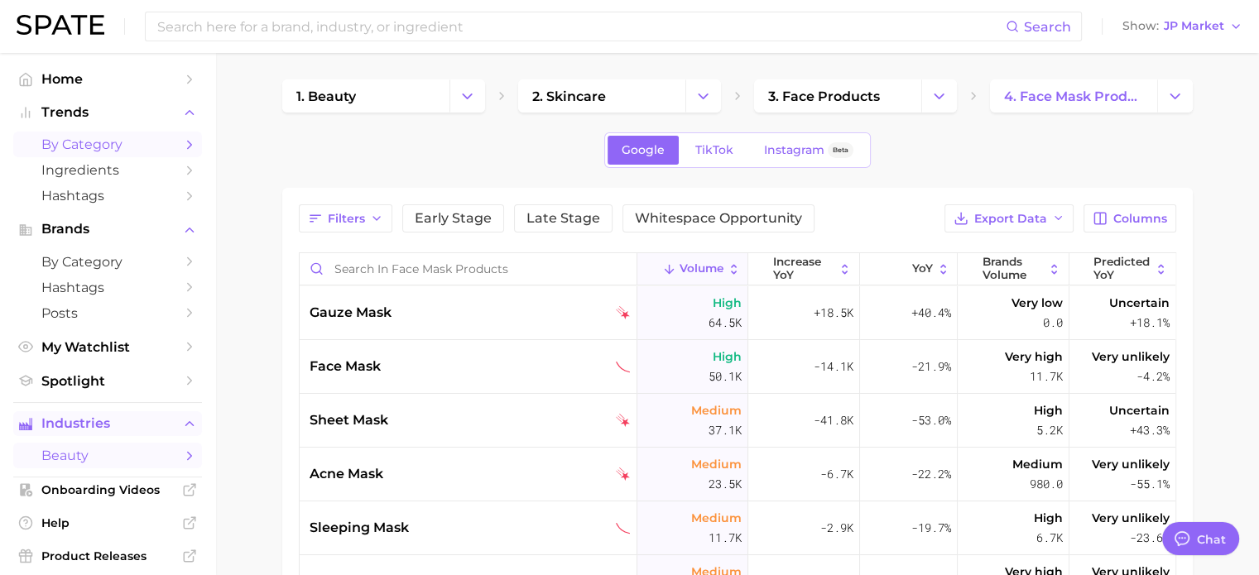
click at [182, 456] on icon "Sidebar" at bounding box center [189, 456] width 15 height 15
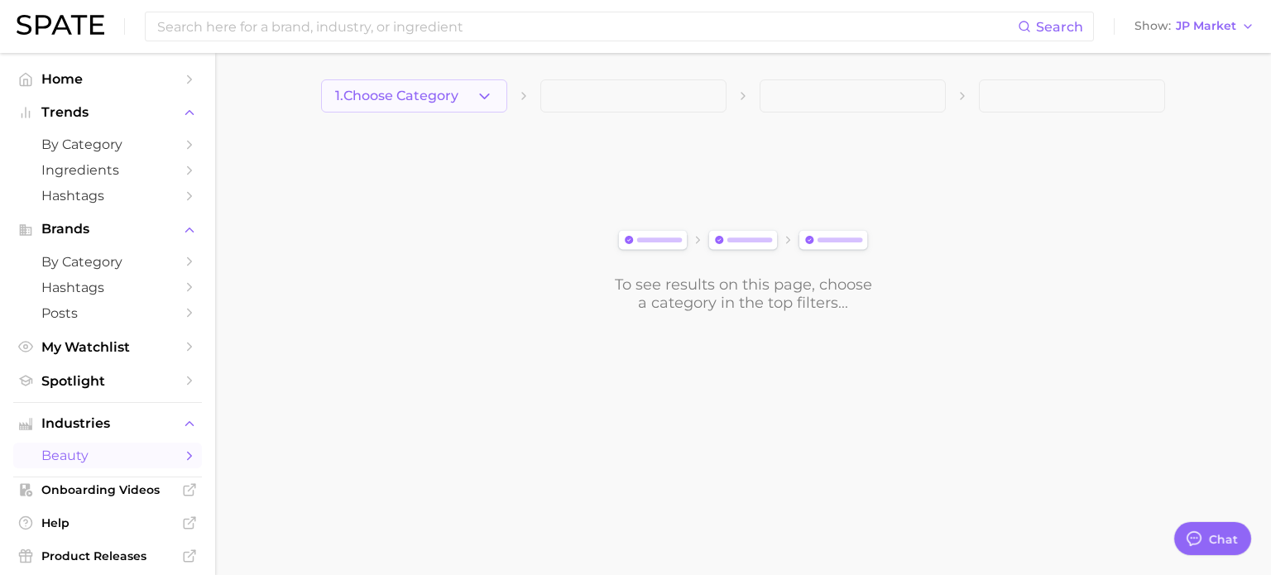
click at [468, 108] on button "1. Choose Category" at bounding box center [414, 95] width 186 height 33
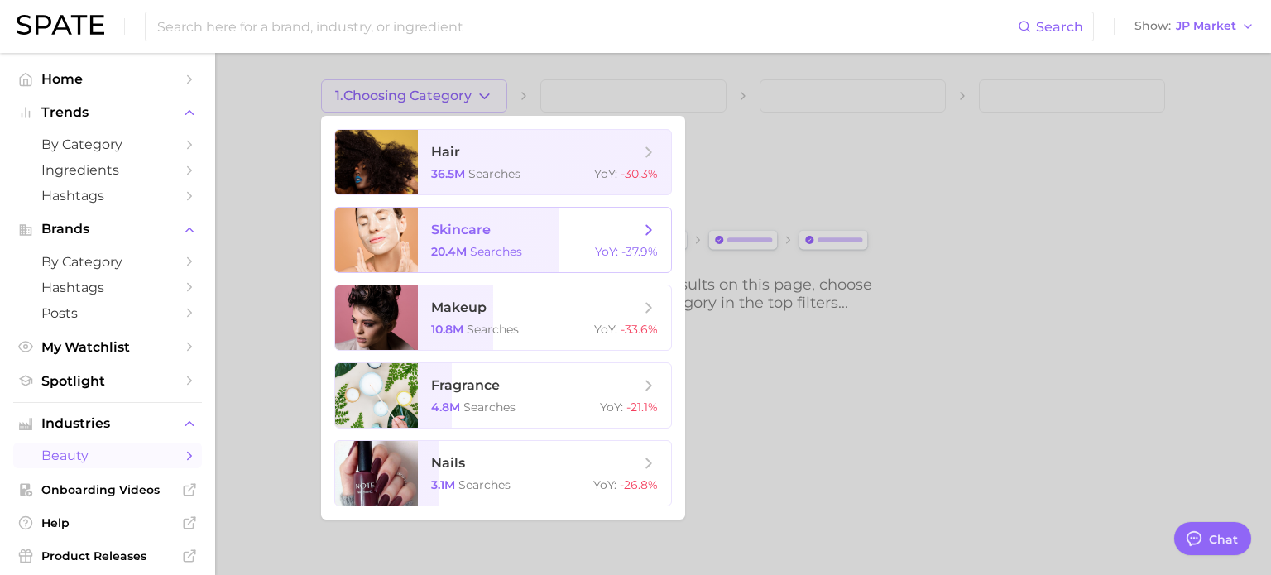
click at [492, 244] on span "skincare 20.4m searches YoY : -37.9%" at bounding box center [544, 240] width 253 height 65
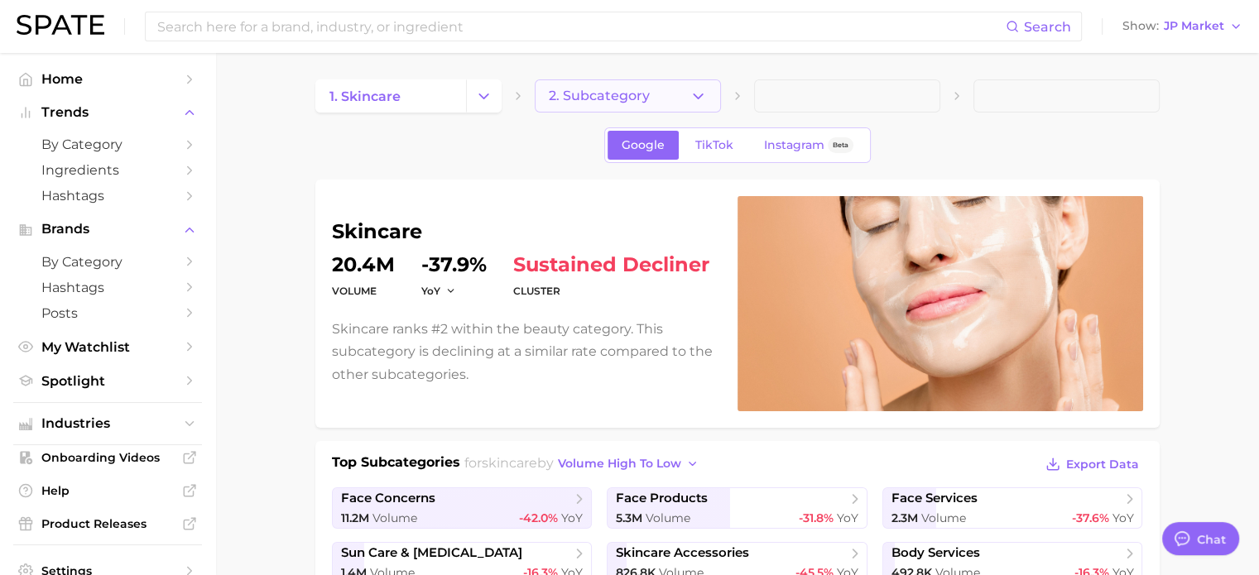
click at [628, 89] on span "2. Subcategory" at bounding box center [599, 96] width 101 height 15
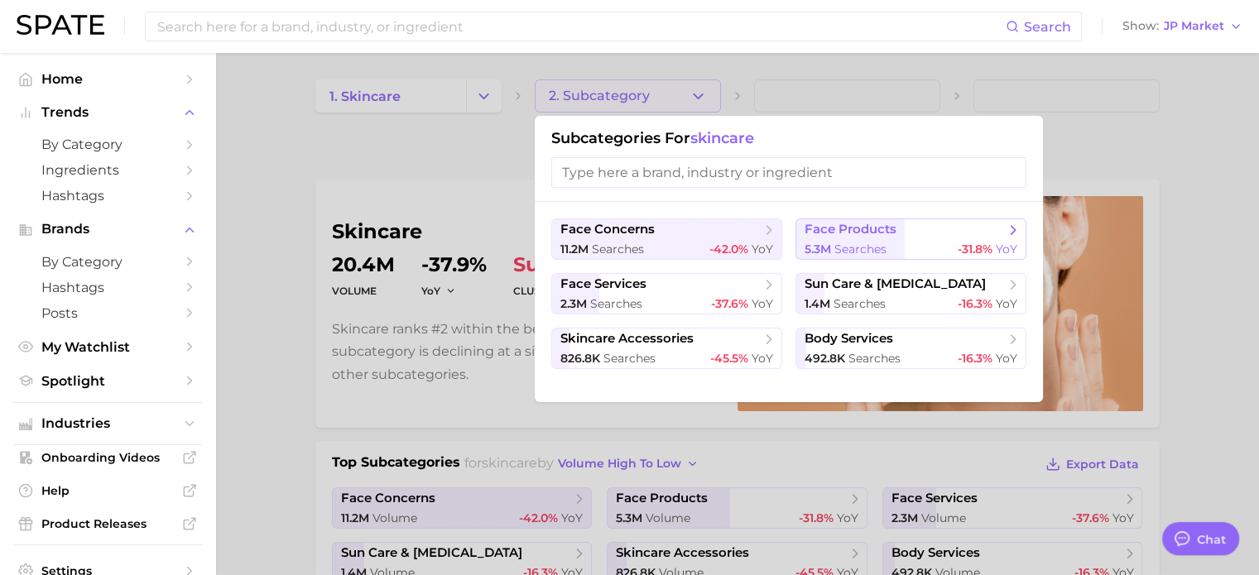
click at [917, 240] on button "face products 5.3m searches -31.8% YoY" at bounding box center [910, 238] width 231 height 41
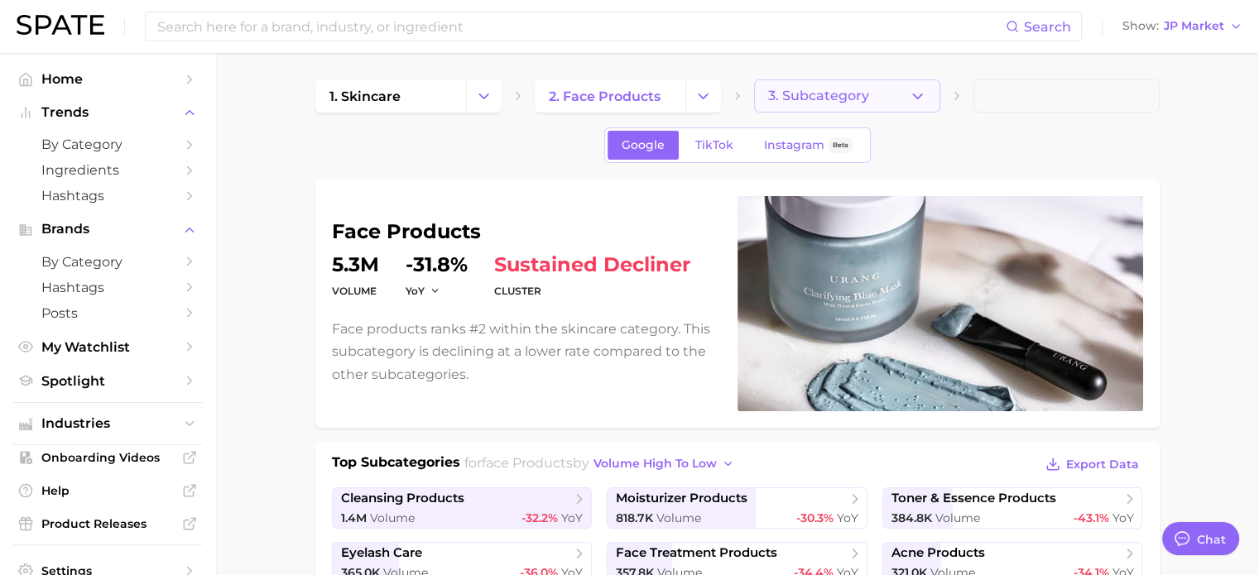
click at [841, 98] on span "3. Subcategory" at bounding box center [818, 96] width 101 height 15
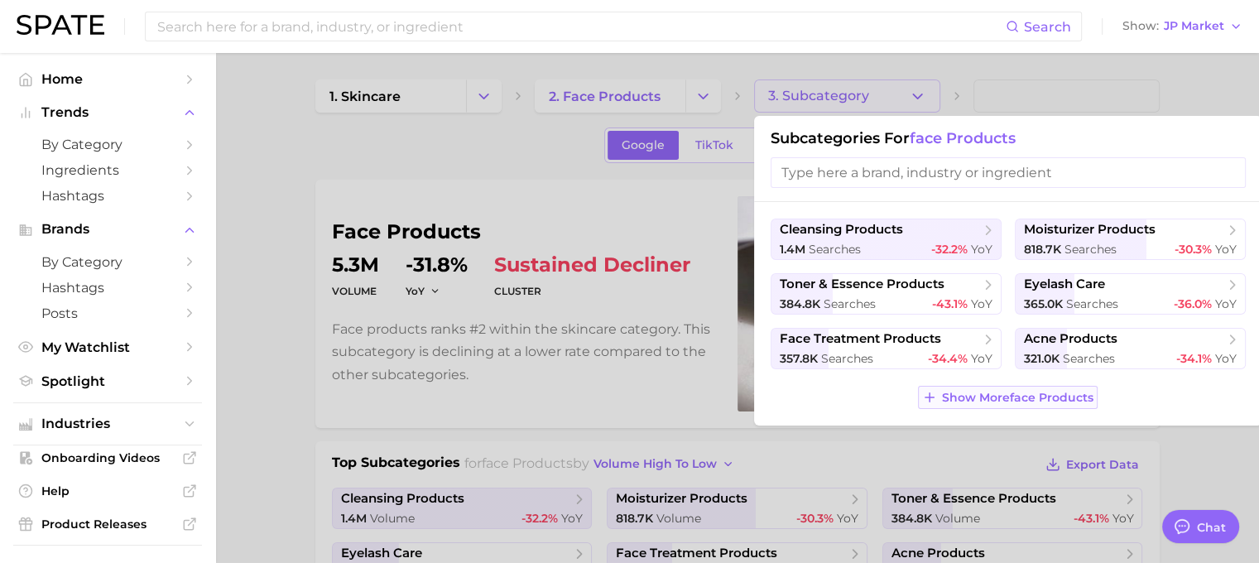
click at [999, 393] on span "Show More face products" at bounding box center [1017, 398] width 151 height 14
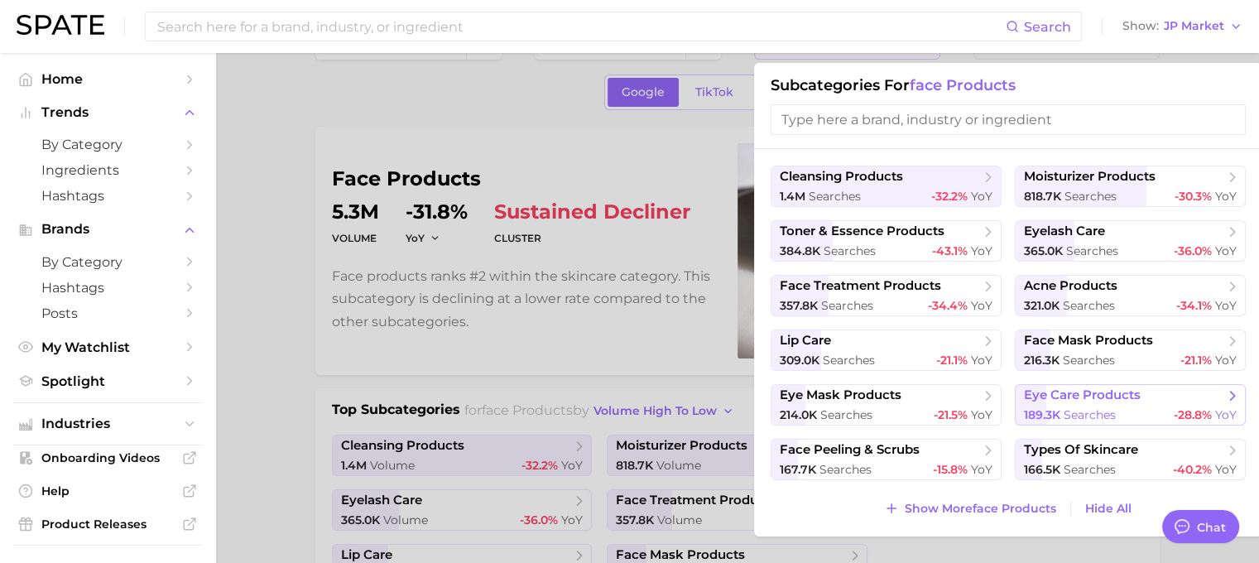
scroll to position [83, 0]
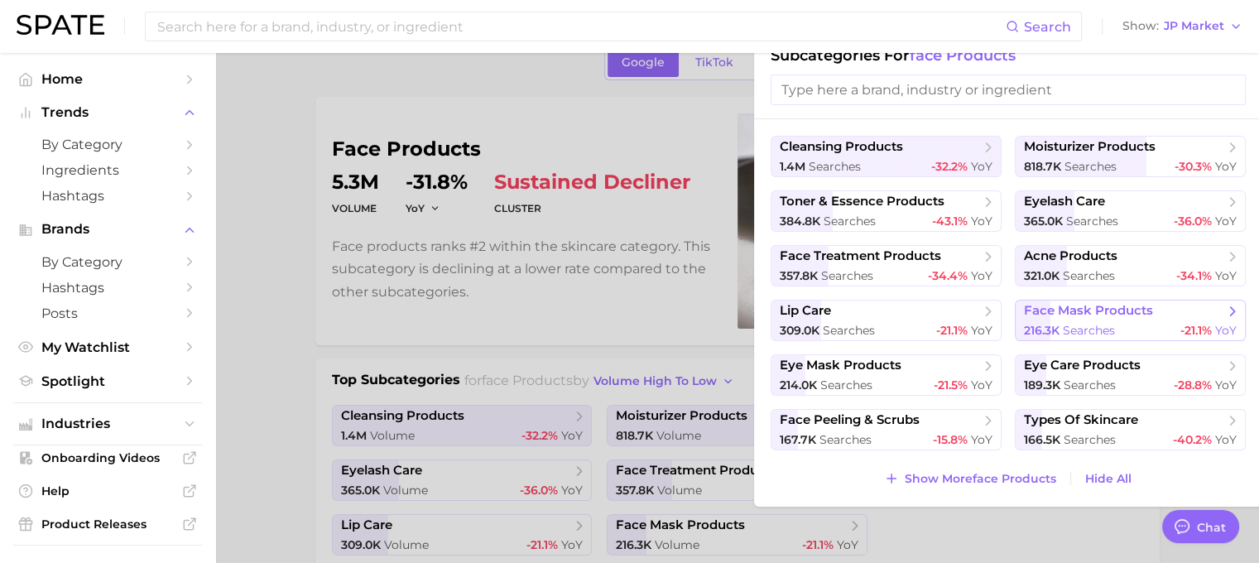
click at [1121, 323] on div "216.3k searches -21.1% YoY" at bounding box center [1130, 331] width 213 height 16
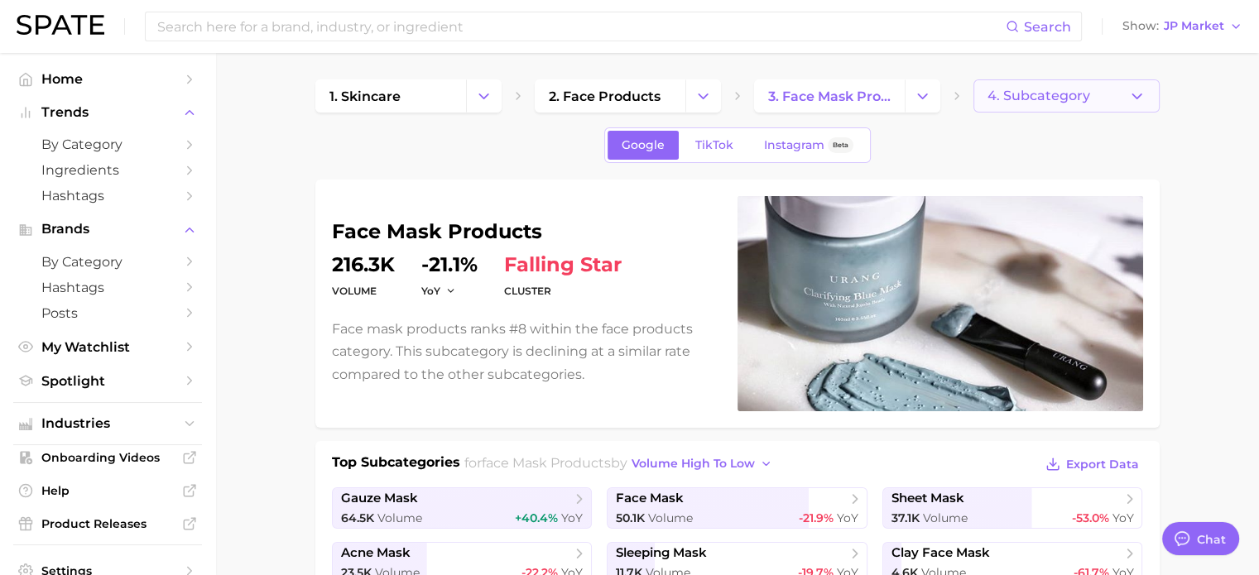
click at [1056, 94] on span "4. Subcategory" at bounding box center [1038, 96] width 103 height 15
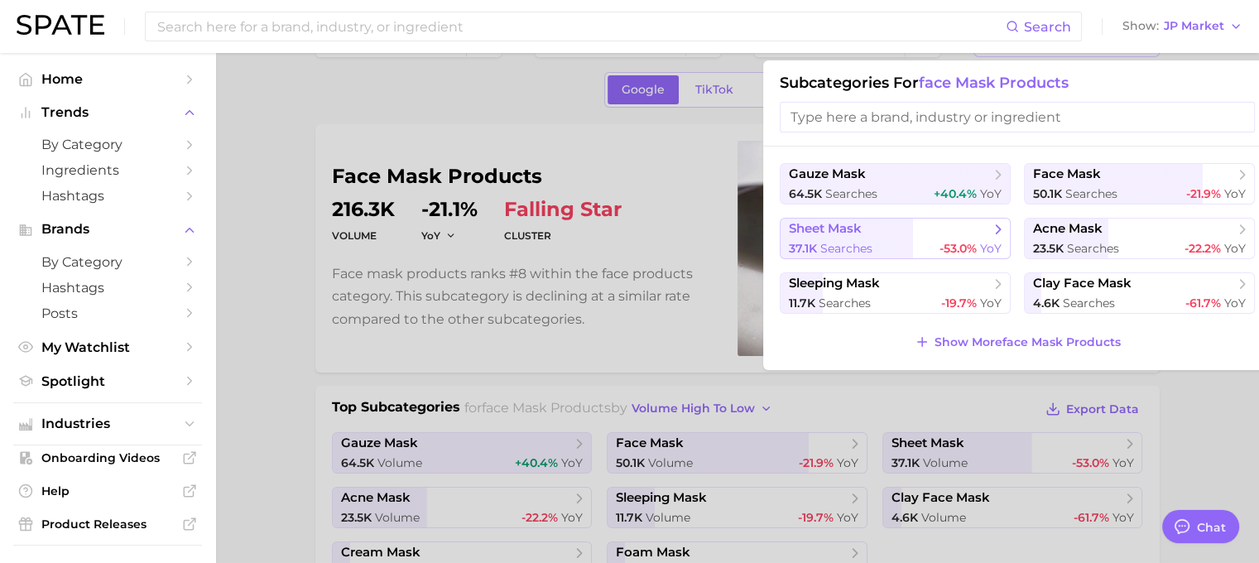
scroll to position [83, 0]
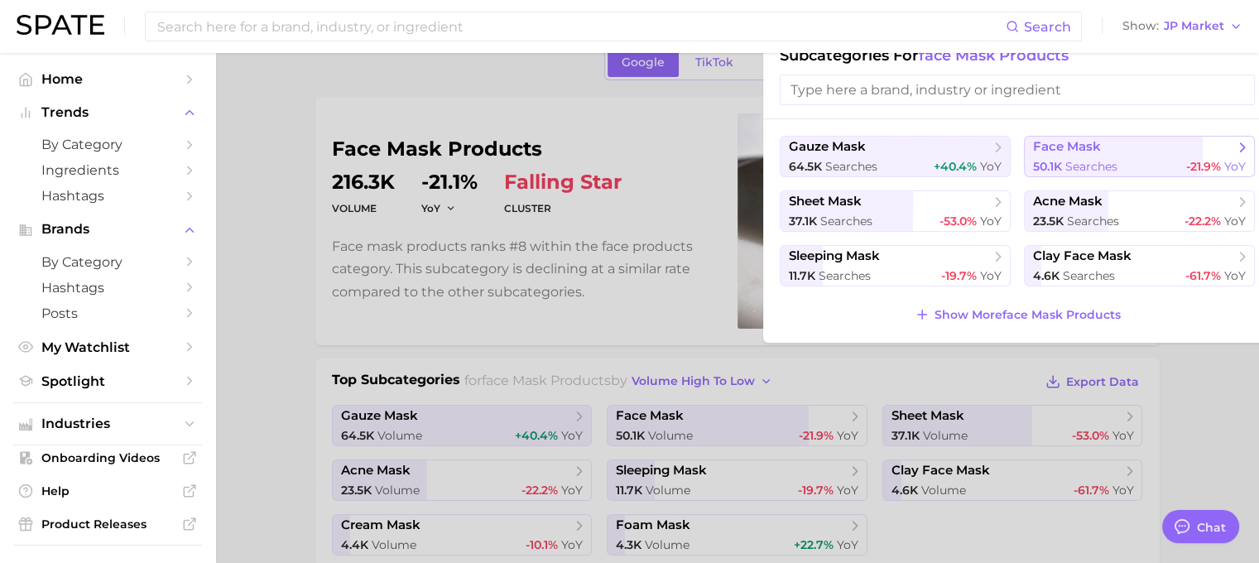
click at [1092, 153] on span "face mask" at bounding box center [1067, 147] width 68 height 16
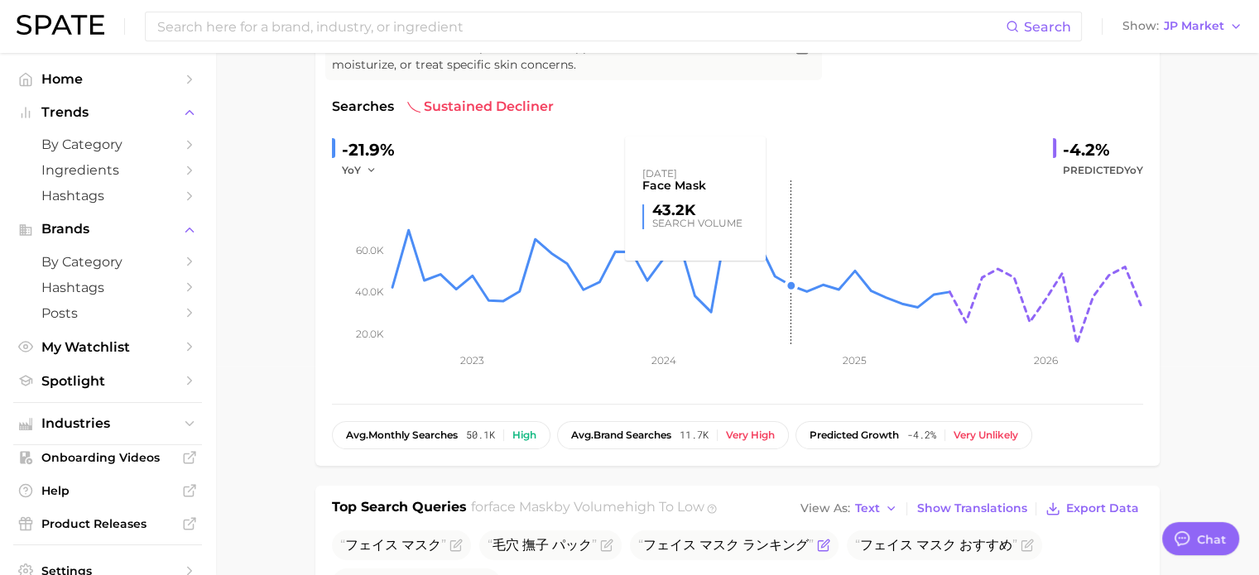
scroll to position [579, 0]
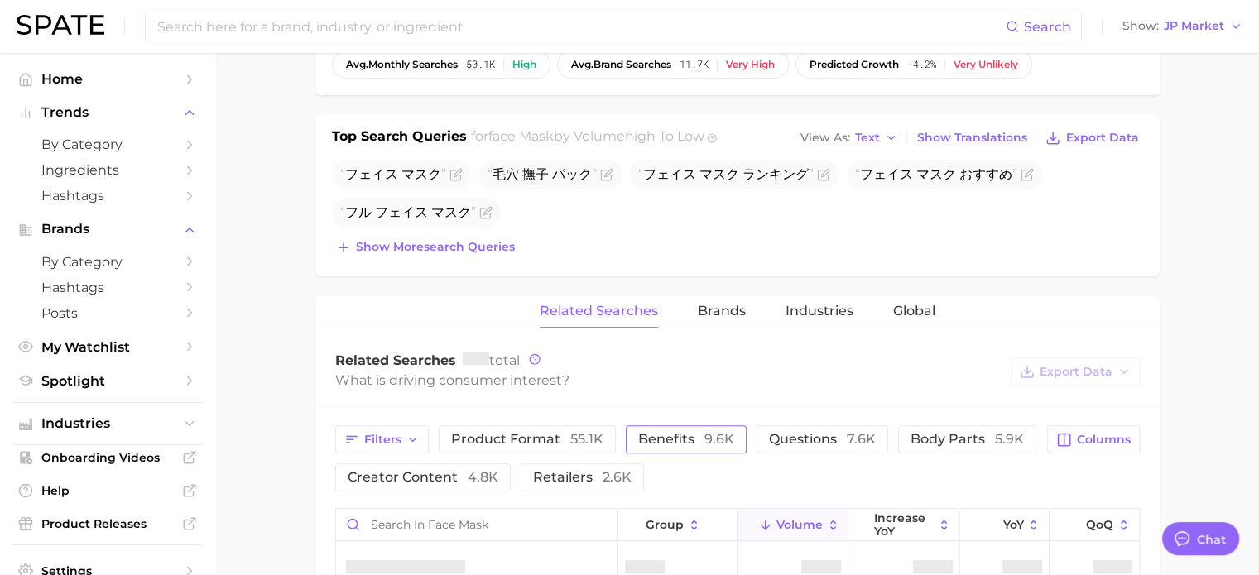
click at [708, 426] on button "benefits 9.6k" at bounding box center [686, 439] width 121 height 28
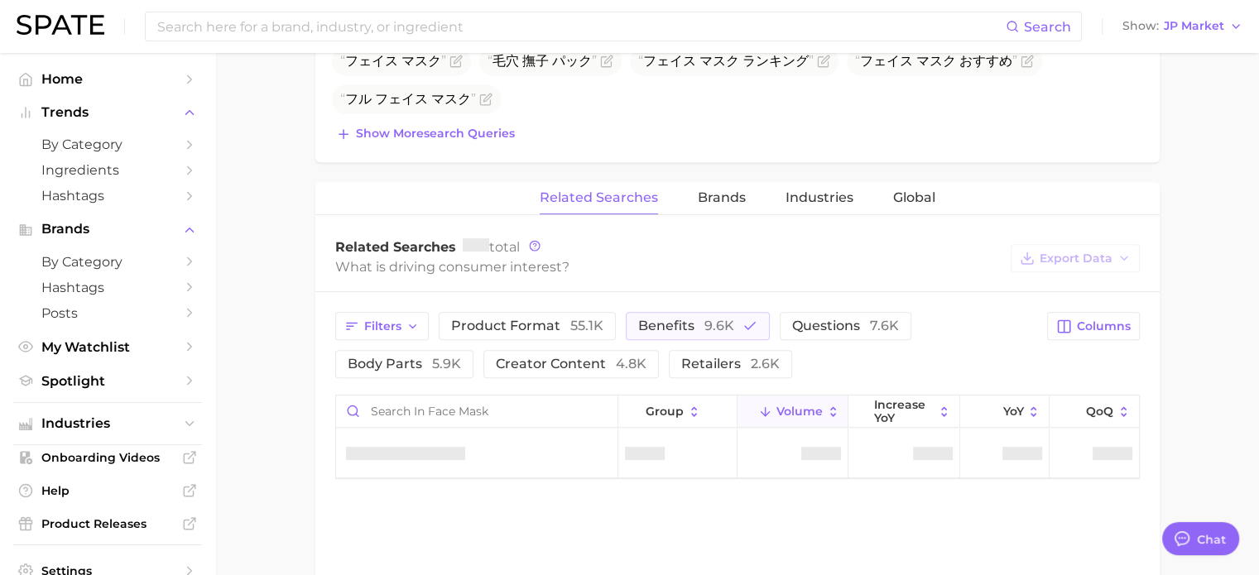
scroll to position [828, 0]
